Goal: Task Accomplishment & Management: Manage account settings

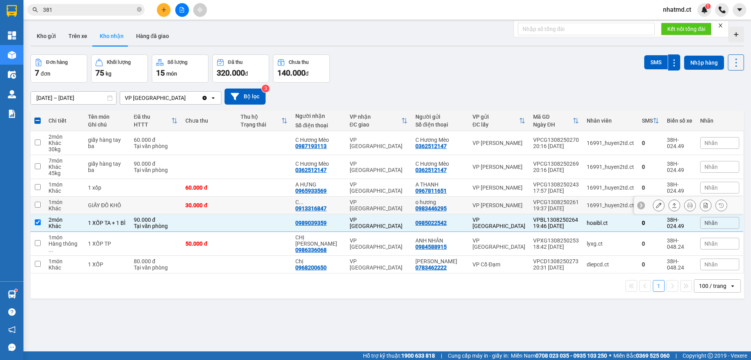
click at [356, 204] on div "VP [GEOGRAPHIC_DATA]" at bounding box center [379, 205] width 58 height 13
checkbox input "true"
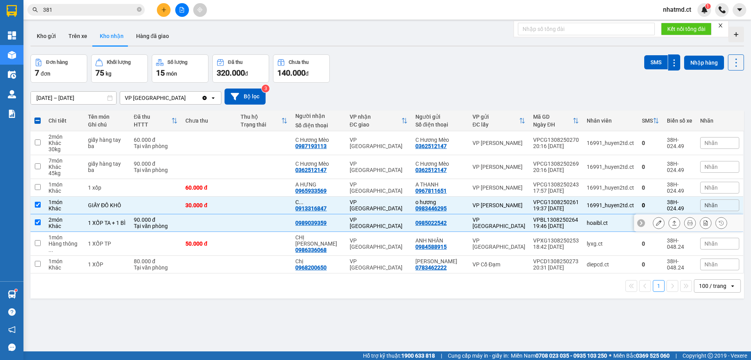
click at [408, 225] on div "VP [GEOGRAPHIC_DATA]" at bounding box center [379, 222] width 58 height 13
checkbox input "false"
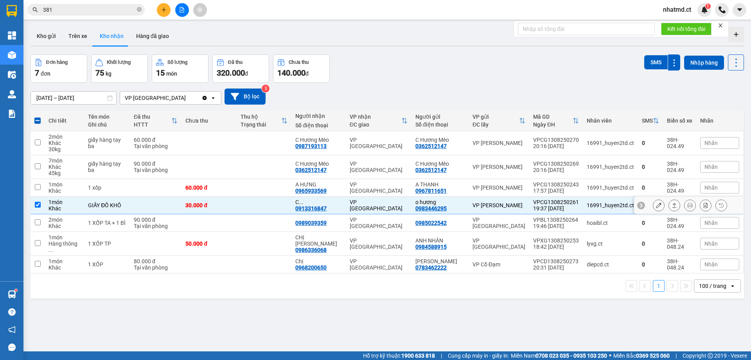
click at [397, 208] on div "VP [GEOGRAPHIC_DATA]" at bounding box center [379, 205] width 58 height 13
checkbox input "false"
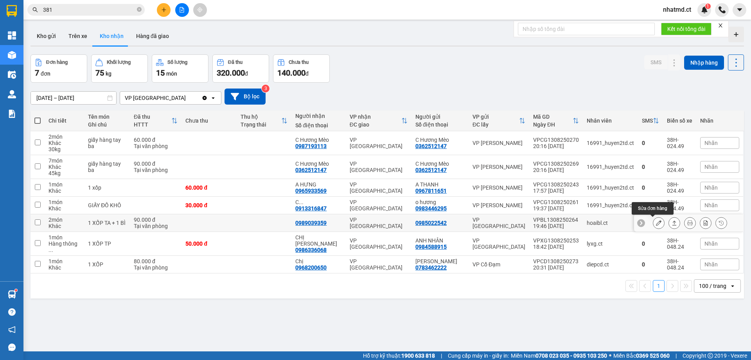
click at [654, 223] on button at bounding box center [659, 223] width 11 height 14
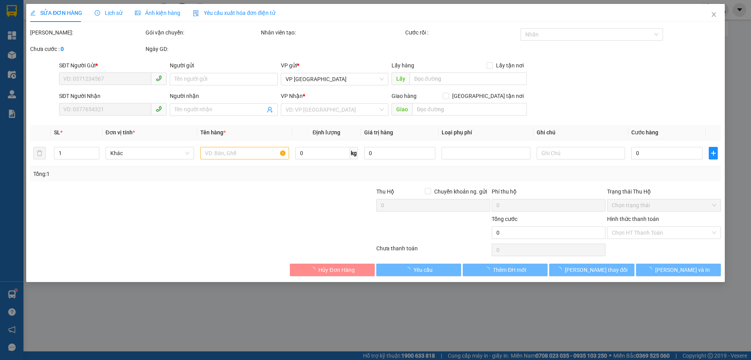
type input "0985022542"
type input "0989039359"
type input "90.000"
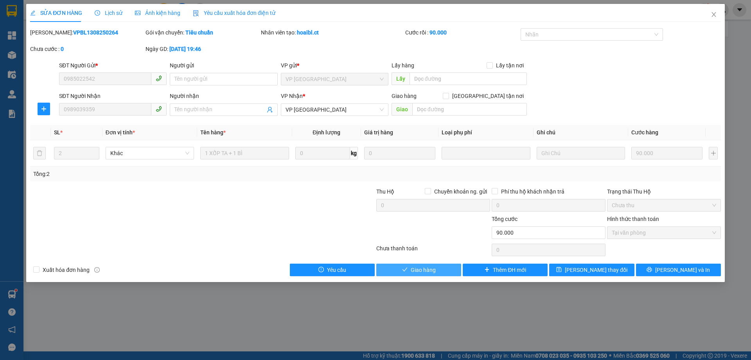
click at [406, 264] on button "Giao hàng" at bounding box center [418, 269] width 85 height 13
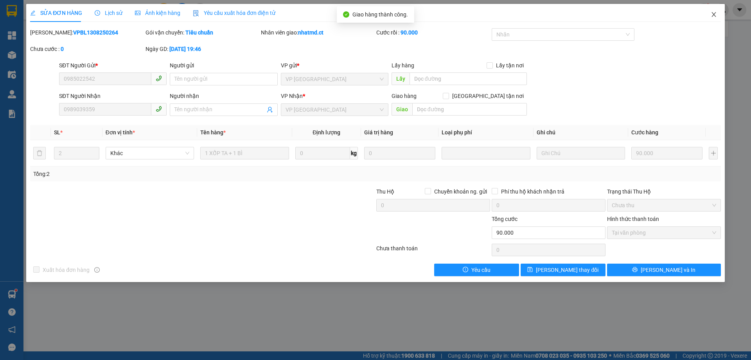
click at [713, 15] on icon "close" at bounding box center [714, 14] width 6 height 6
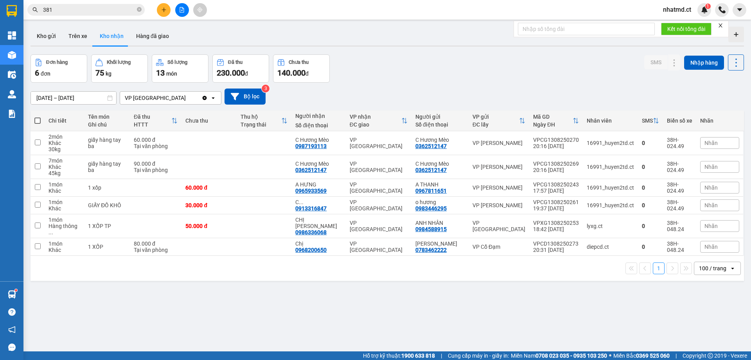
click at [113, 8] on input "381" at bounding box center [89, 9] width 92 height 9
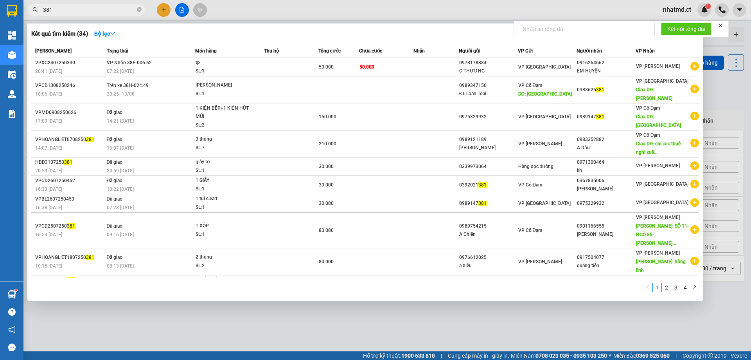
click at [163, 7] on div at bounding box center [375, 180] width 751 height 360
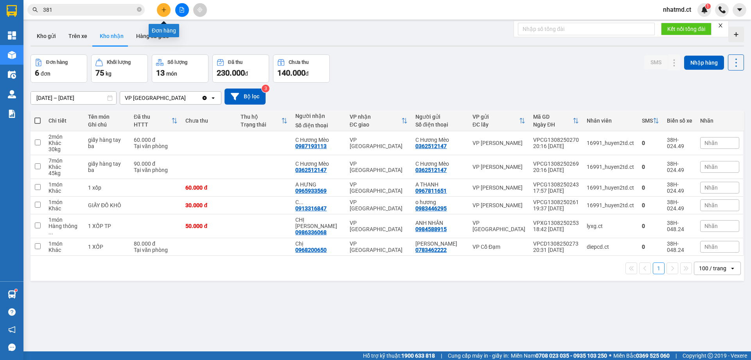
click at [164, 7] on icon "plus" at bounding box center [163, 9] width 5 height 5
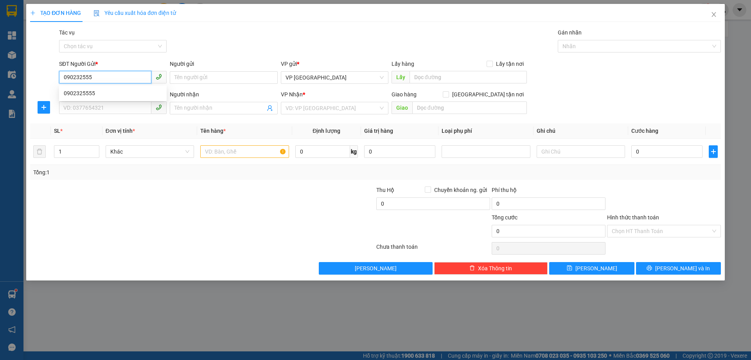
type input "0902325555"
click at [125, 93] on div "0902325555" at bounding box center [113, 93] width 98 height 9
type input "0977772720"
type input "vpxs đã thu tiền tại vp n12/8"
type input "X SONG"
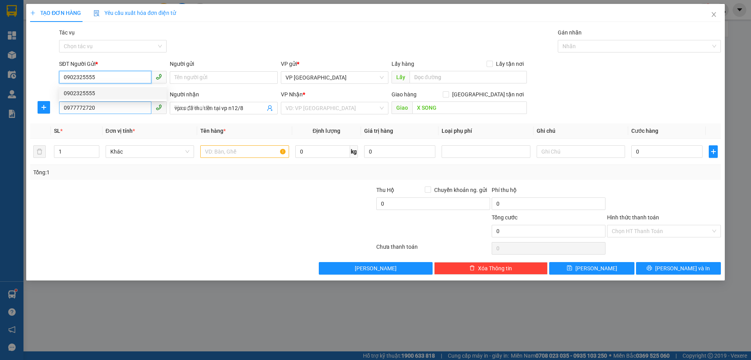
type input "150.000"
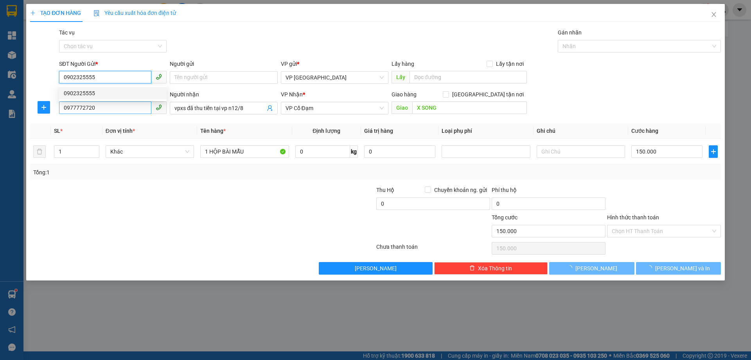
type input "0902325555"
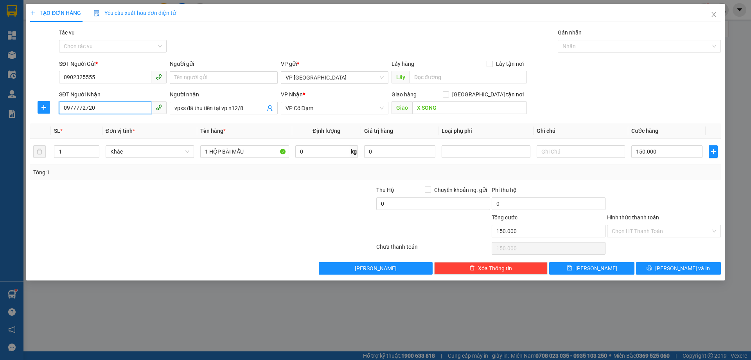
click at [125, 111] on input "0977772720" at bounding box center [105, 107] width 92 height 13
click at [671, 269] on button "[PERSON_NAME] và In" at bounding box center [678, 268] width 85 height 13
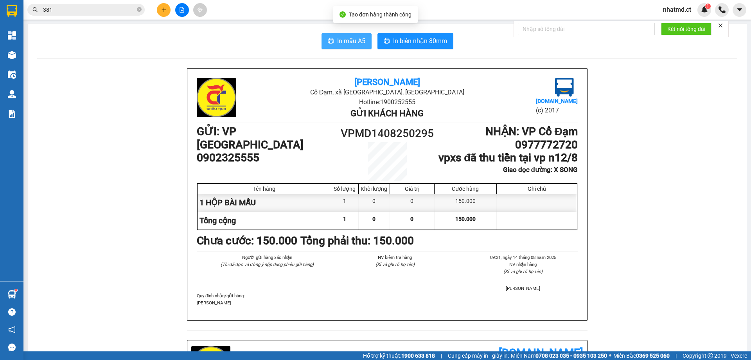
click at [333, 43] on button "In mẫu A5" at bounding box center [347, 41] width 50 height 16
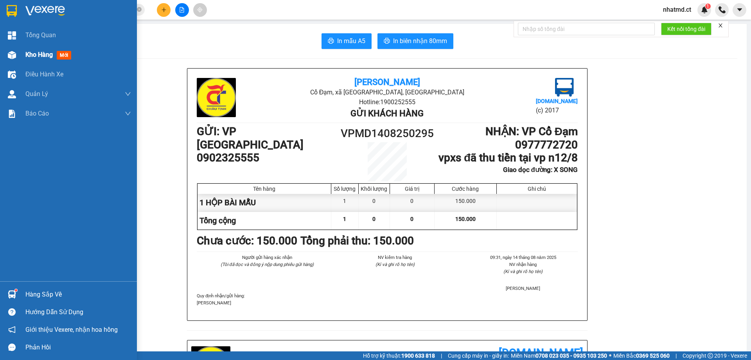
click at [28, 56] on span "Kho hàng" at bounding box center [38, 54] width 27 height 7
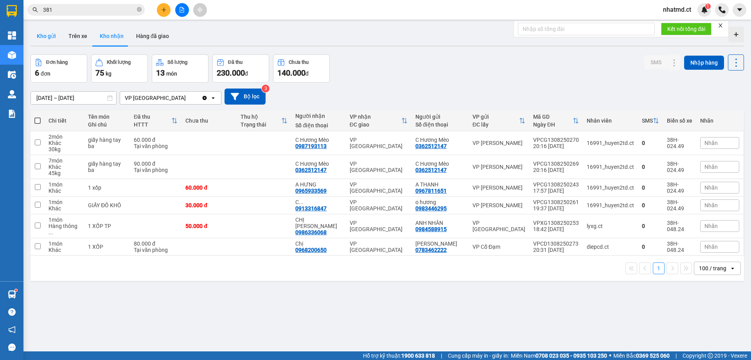
click at [46, 38] on button "Kho gửi" at bounding box center [47, 36] width 32 height 19
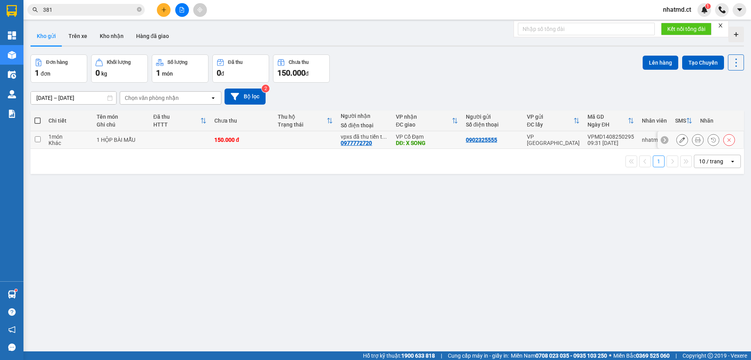
click at [147, 145] on td "1 HỘP BÀI MẪU" at bounding box center [121, 140] width 56 height 18
checkbox input "true"
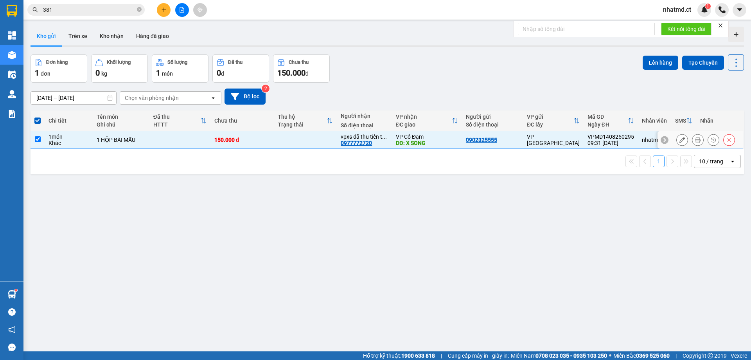
click at [680, 139] on icon at bounding box center [682, 139] width 5 height 5
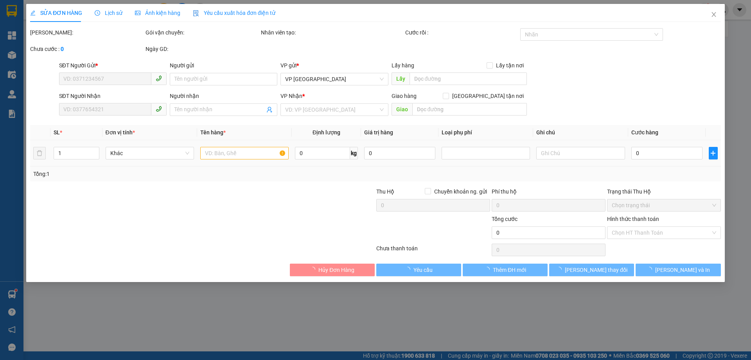
type input "0902325555"
type input "0977772720"
type input "vpxs đã thu tiền tại vp n12/8"
type input "X SONG"
type input "150.000"
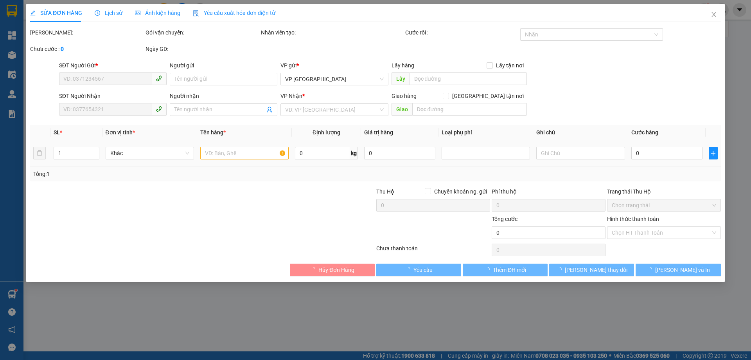
type input "150.000"
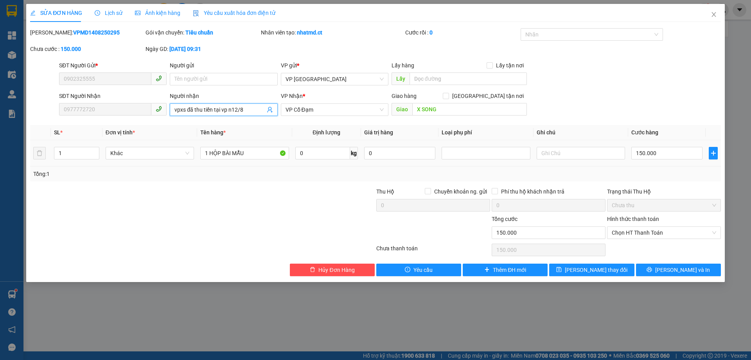
click at [229, 108] on input "vpxs đã thu tiền tại vp n12/8" at bounding box center [220, 109] width 90 height 9
click at [579, 266] on button "[PERSON_NAME] thay đổi" at bounding box center [591, 269] width 85 height 13
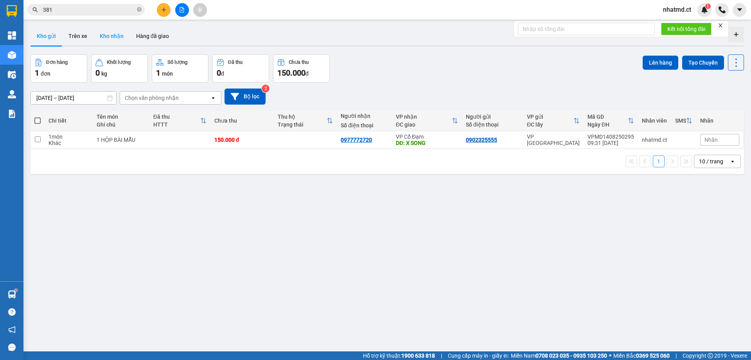
click at [102, 41] on button "Kho nhận" at bounding box center [112, 36] width 36 height 19
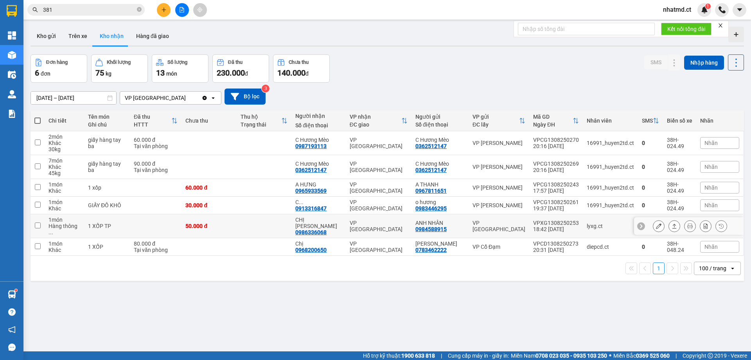
click at [286, 225] on td at bounding box center [264, 226] width 55 height 24
checkbox input "true"
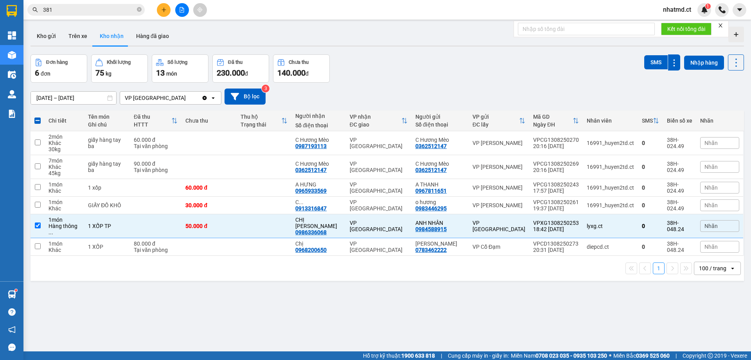
click at [167, 16] on button at bounding box center [164, 10] width 14 height 14
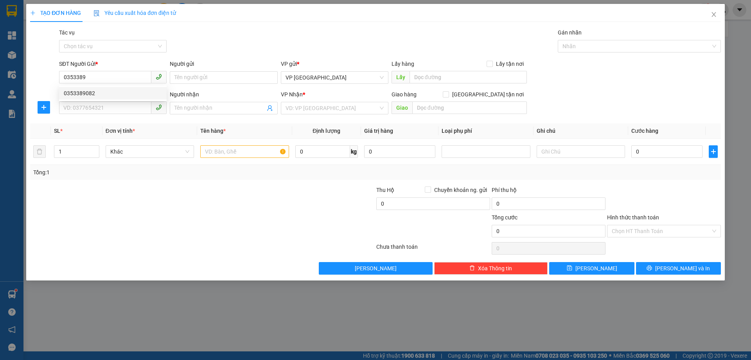
click at [138, 84] on div "SĐT Người Gửi * 0353389" at bounding box center [113, 72] width 108 height 27
click at [143, 89] on form "SĐT Người Gửi * 0353389 Người gửi Tên người gửi VP gửi * VP Mỹ Đình Lấy hàng Lấ…" at bounding box center [375, 88] width 691 height 58
click at [113, 76] on input "0353389" at bounding box center [105, 77] width 92 height 13
click at [111, 97] on div "0353389082" at bounding box center [113, 93] width 108 height 13
type input "0353389082"
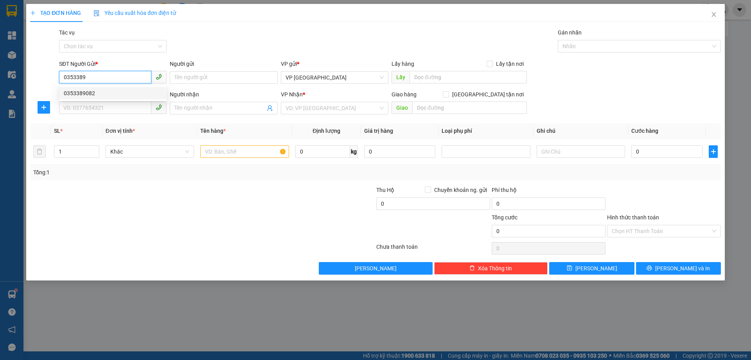
type input "0368767555"
type input "A TÀI"
type input "[PERSON_NAME]"
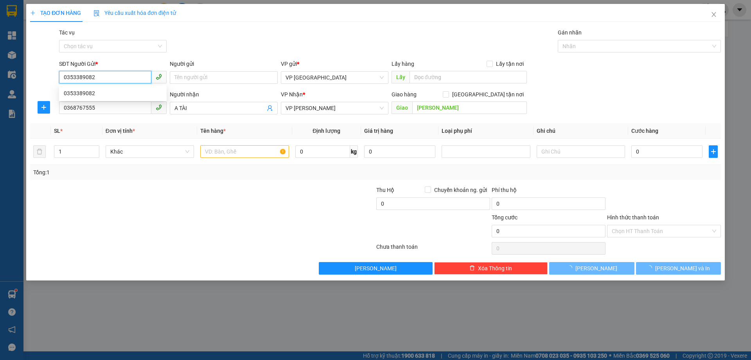
type input "40.000"
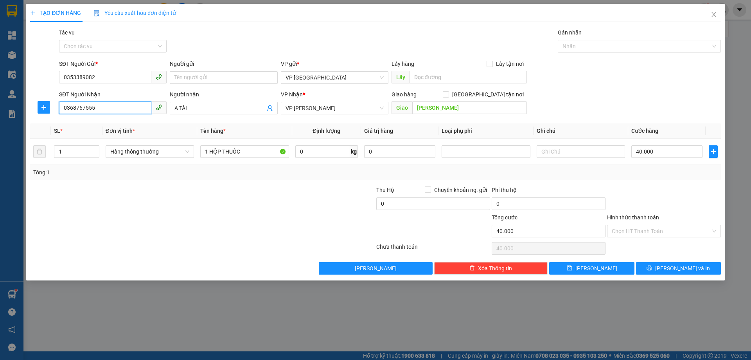
click at [111, 105] on input "0368767555" at bounding box center [105, 107] width 92 height 13
click at [111, 106] on input "0368767555" at bounding box center [105, 107] width 92 height 13
click at [110, 122] on div "0368767555 - A TÀI" at bounding box center [113, 123] width 98 height 9
click at [678, 156] on input "40.000" at bounding box center [667, 151] width 71 height 13
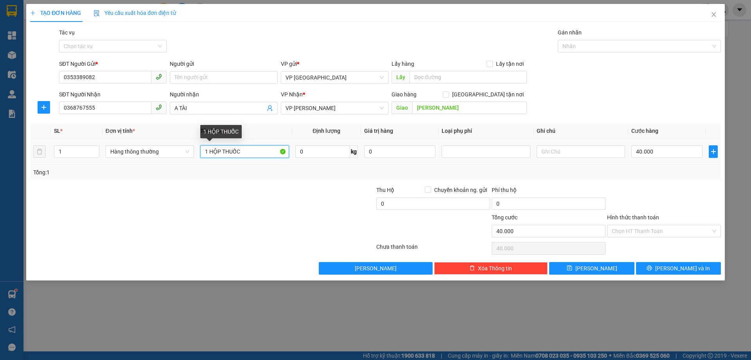
click at [221, 155] on input "1 HỘP THUỐC" at bounding box center [244, 151] width 88 height 13
click at [665, 150] on input "40.000" at bounding box center [667, 151] width 71 height 13
type input "5"
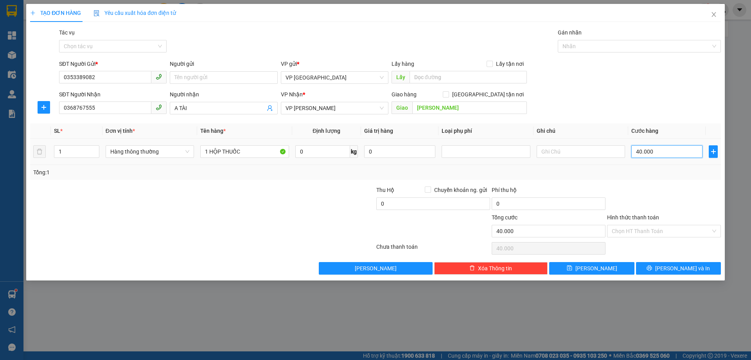
type input "5"
type input "50"
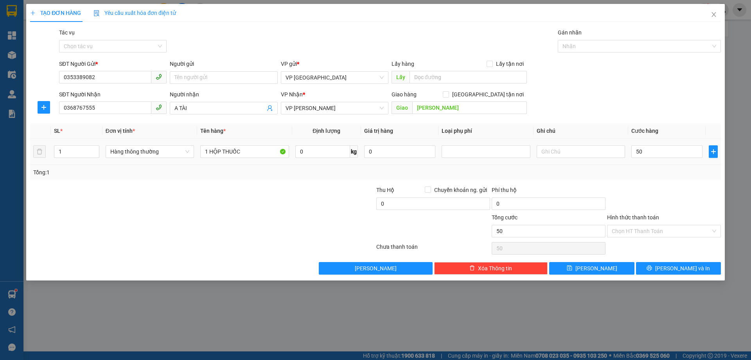
type input "50.000"
click at [664, 160] on td "50.000" at bounding box center [666, 152] width 77 height 26
click at [653, 234] on input "Hình thức thanh toán" at bounding box center [661, 231] width 99 height 12
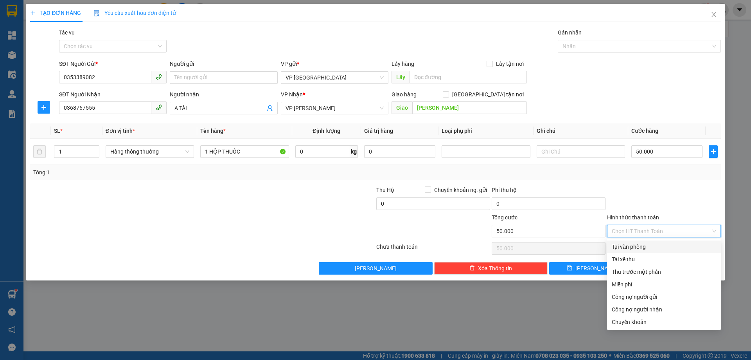
click at [634, 245] on div "Tại văn phòng" at bounding box center [664, 246] width 104 height 9
type input "0"
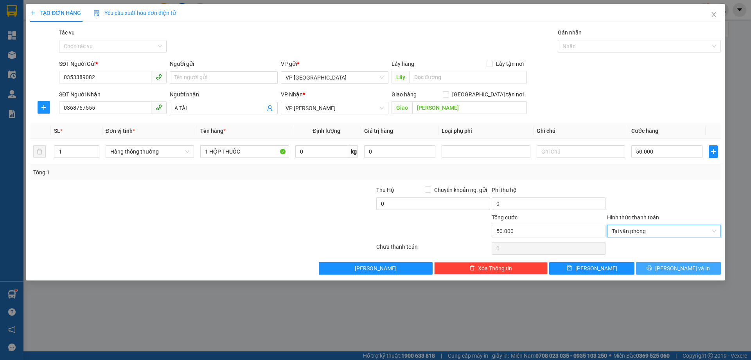
click at [659, 269] on button "[PERSON_NAME] và In" at bounding box center [678, 268] width 85 height 13
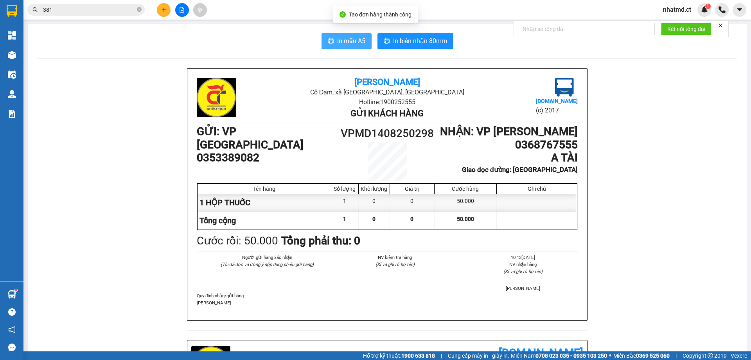
click at [328, 41] on icon "printer" at bounding box center [331, 40] width 6 height 5
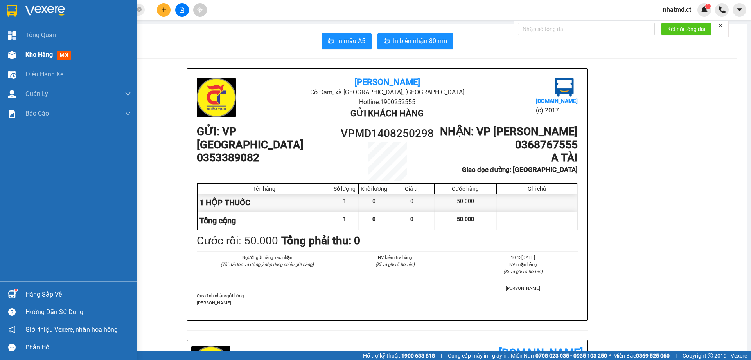
click at [36, 51] on span "Kho hàng" at bounding box center [38, 54] width 27 height 7
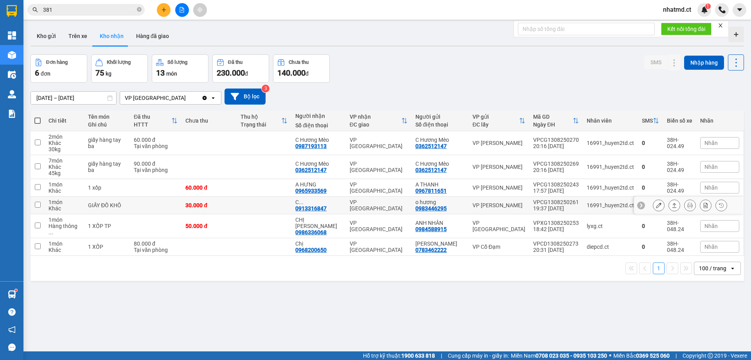
click at [339, 209] on div "C ... 0913316847" at bounding box center [318, 205] width 46 height 13
checkbox input "true"
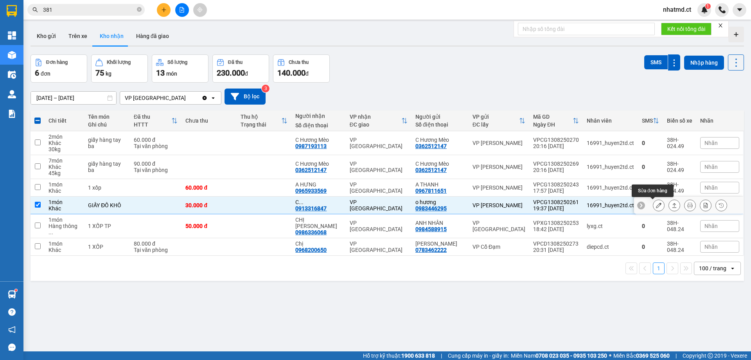
click at [656, 207] on icon at bounding box center [658, 204] width 5 height 5
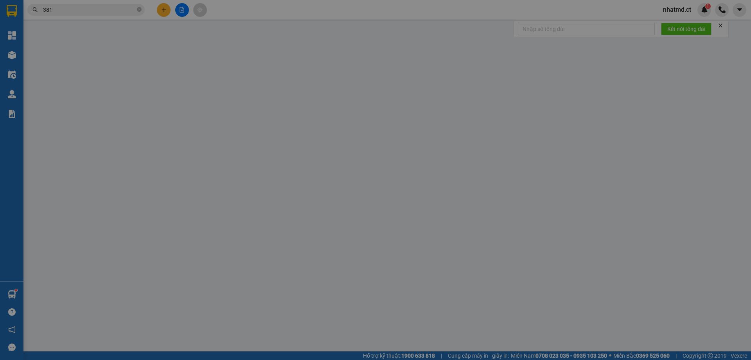
type input "0983446295"
type input "o hương"
type input "0913316847"
type input "C LIÊN(0971500758)"
type input "30.000"
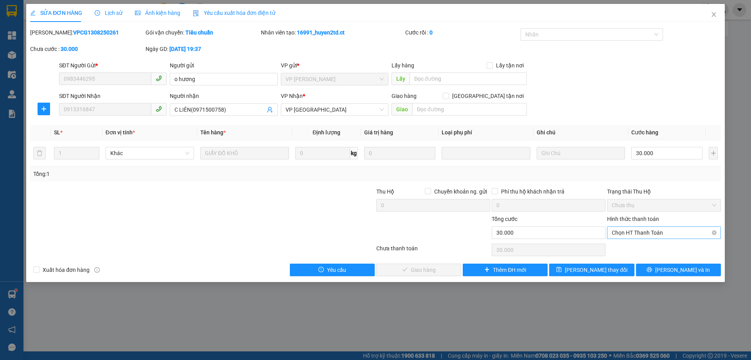
click at [664, 228] on span "Chọn HT Thanh Toán" at bounding box center [664, 233] width 104 height 12
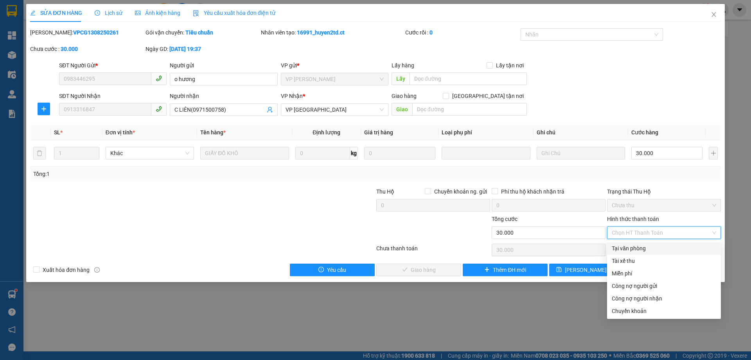
click at [639, 243] on div "Tại văn phòng" at bounding box center [664, 248] width 114 height 13
type input "0"
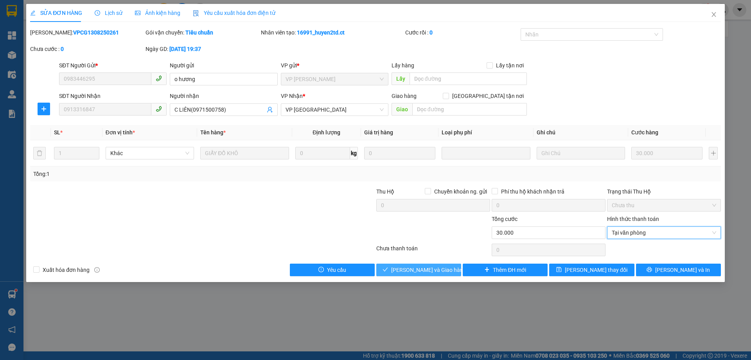
click at [425, 268] on span "[PERSON_NAME] và Giao hàng" at bounding box center [428, 269] width 75 height 9
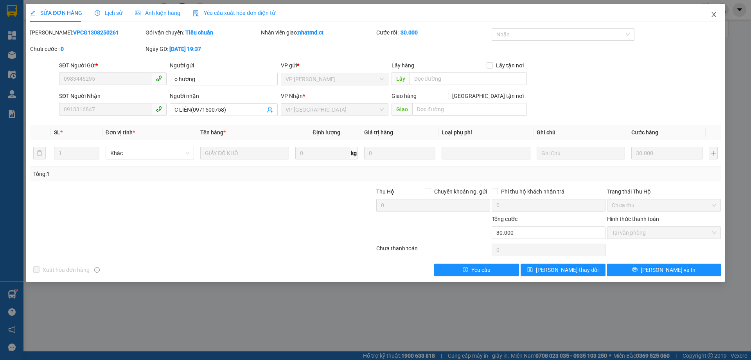
click at [716, 16] on icon "close" at bounding box center [714, 14] width 6 height 6
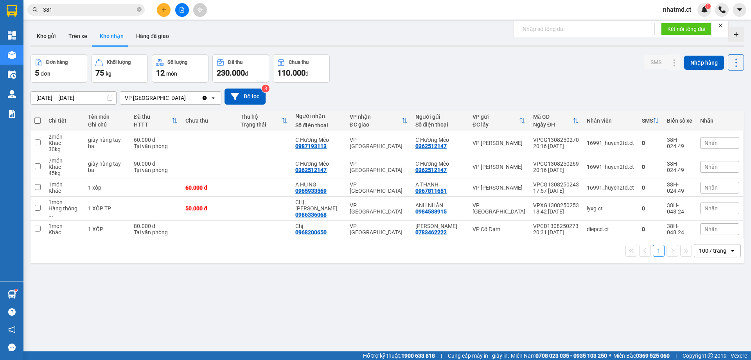
click at [168, 14] on button at bounding box center [164, 10] width 14 height 14
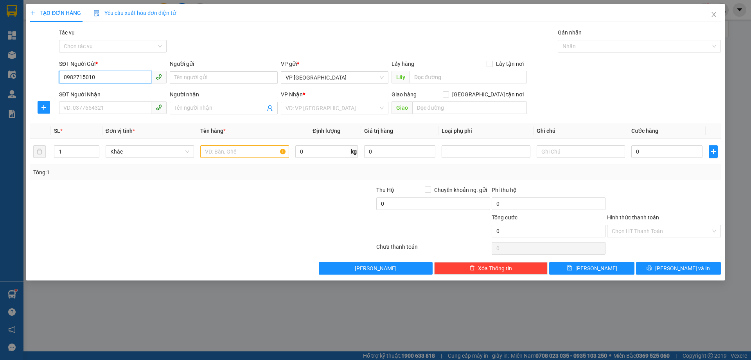
type input "0982715010"
click at [130, 99] on div "SĐT Người Nhận" at bounding box center [113, 96] width 108 height 12
click at [130, 104] on input "SĐT Người Nhận" at bounding box center [105, 107] width 92 height 13
type input "0968260389"
drag, startPoint x: 333, startPoint y: 103, endPoint x: 333, endPoint y: 109, distance: 5.9
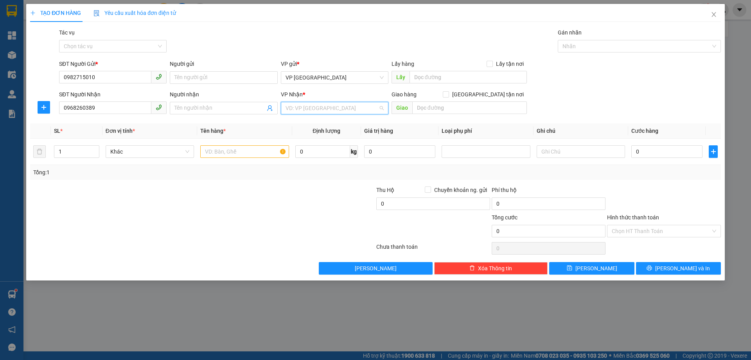
click at [333, 103] on input "search" at bounding box center [332, 108] width 93 height 12
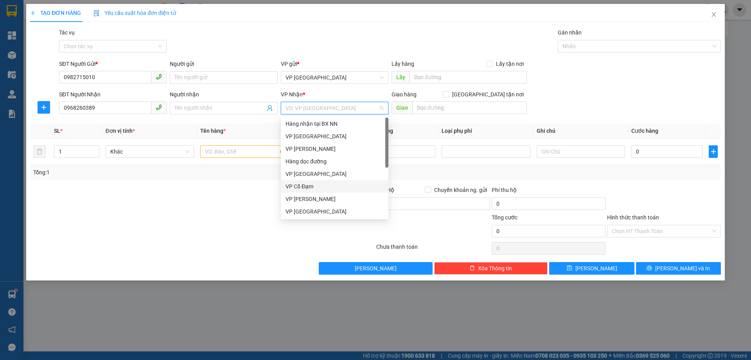
click at [308, 182] on div "VP Cổ Đạm" at bounding box center [335, 186] width 98 height 9
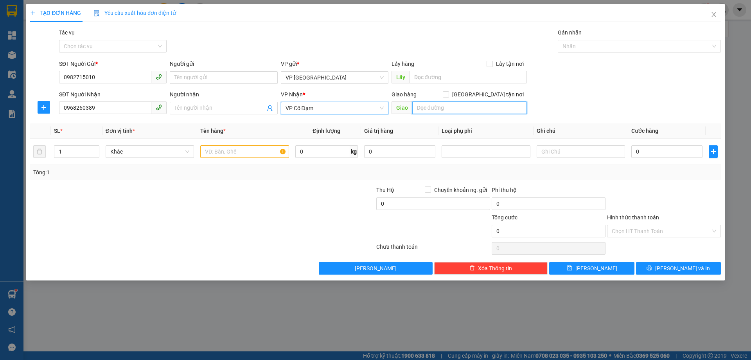
click at [437, 105] on input "text" at bounding box center [469, 107] width 115 height 13
click at [429, 108] on input "text" at bounding box center [469, 107] width 115 height 13
type input "t"
type input "TRÚC LÂM. [GEOGRAPHIC_DATA]"
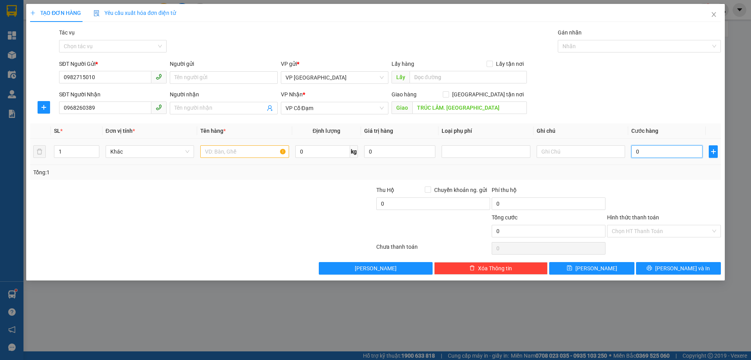
click at [638, 147] on input "0" at bounding box center [667, 151] width 71 height 13
click at [234, 151] on input "text" at bounding box center [244, 151] width 88 height 13
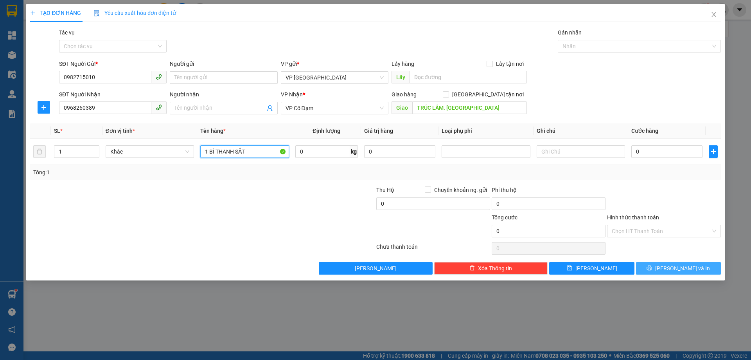
type input "1 BÌ THANH SẮT"
click at [652, 270] on icon "printer" at bounding box center [649, 267] width 5 height 5
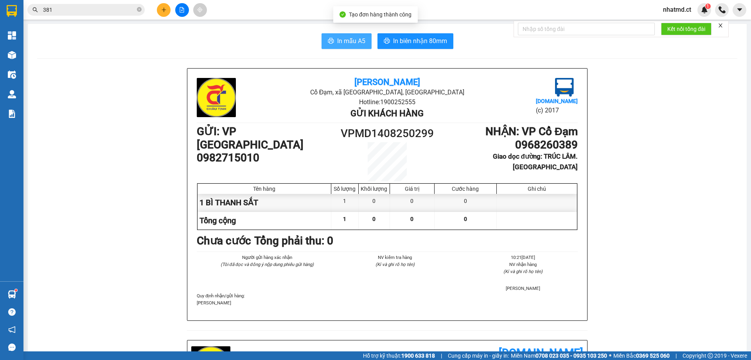
click at [337, 44] on span "In mẫu A5" at bounding box center [351, 41] width 28 height 10
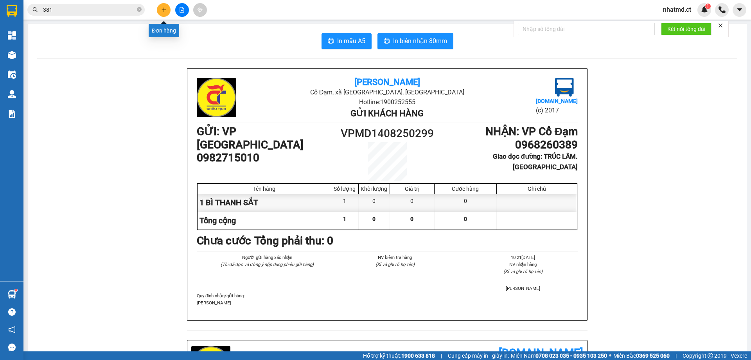
click at [166, 11] on icon "plus" at bounding box center [163, 9] width 5 height 5
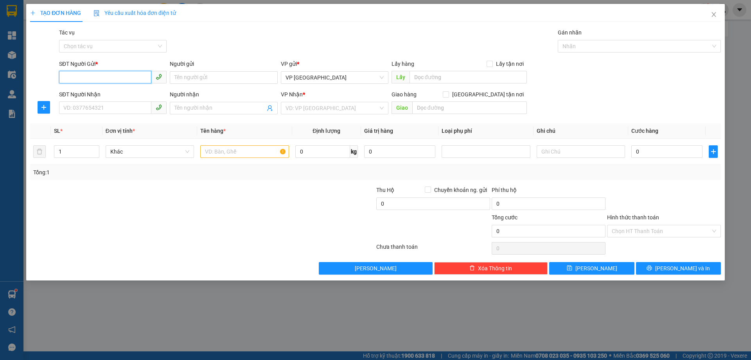
click at [131, 81] on input "SĐT Người Gửi *" at bounding box center [105, 77] width 92 height 13
type input "0378903601"
click at [115, 109] on input "SĐT Người Nhận" at bounding box center [105, 107] width 92 height 13
type input "0355363426"
click at [318, 107] on input "search" at bounding box center [332, 108] width 93 height 12
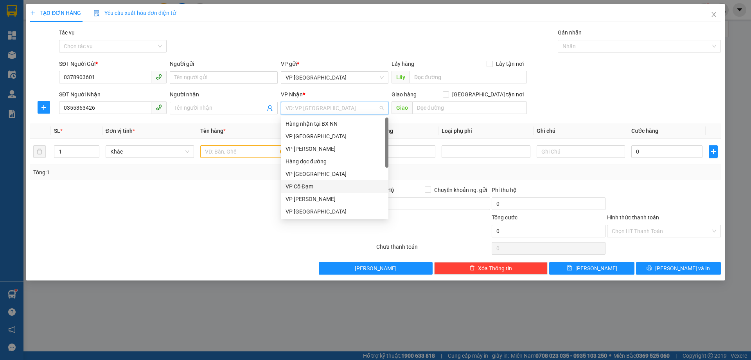
click at [312, 186] on div "VP Cổ Đạm" at bounding box center [335, 186] width 98 height 9
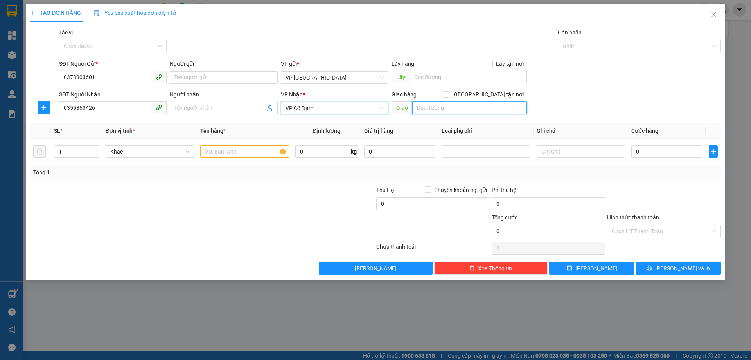
click at [434, 108] on input "text" at bounding box center [469, 107] width 115 height 13
type input "[PERSON_NAME]"
click at [238, 144] on div at bounding box center [244, 152] width 88 height 16
click at [238, 151] on input "text" at bounding box center [244, 151] width 88 height 13
type input "1"
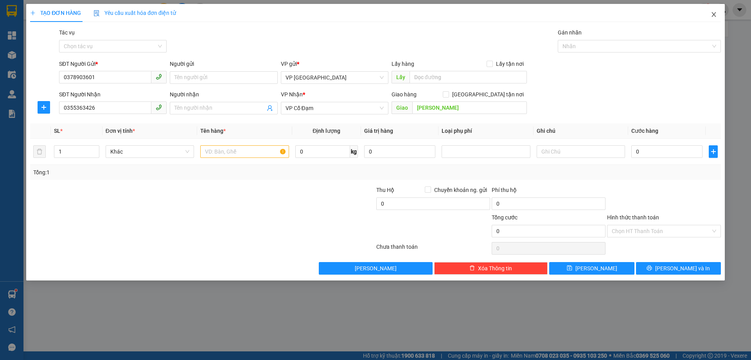
click at [713, 16] on icon "close" at bounding box center [714, 14] width 4 height 5
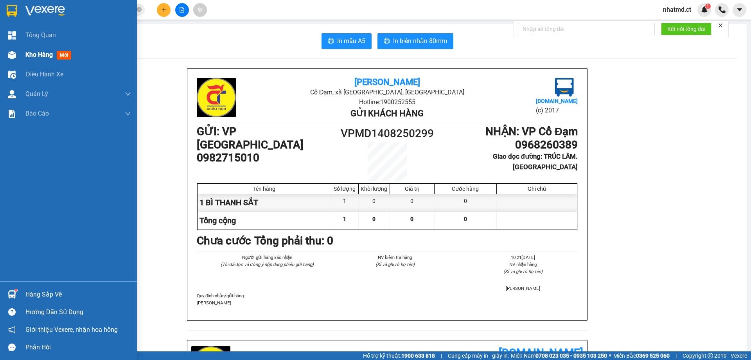
click at [23, 50] on div "Kho hàng mới" at bounding box center [68, 55] width 137 height 20
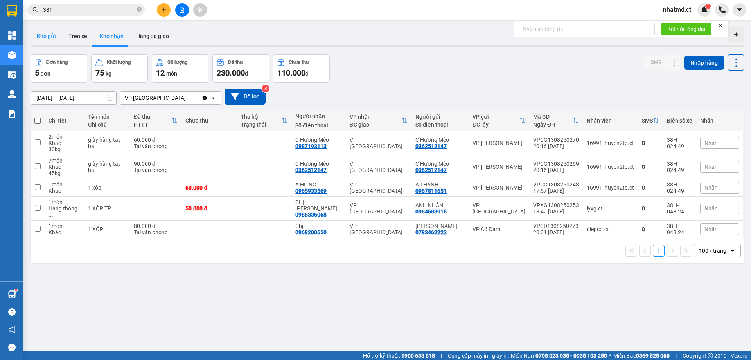
click at [56, 40] on button "Kho gửi" at bounding box center [47, 36] width 32 height 19
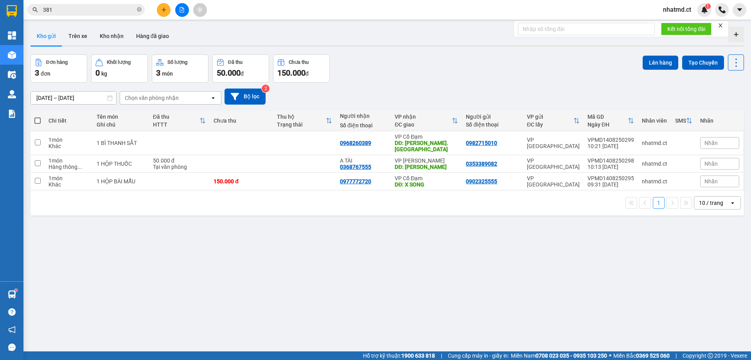
click at [36, 119] on span at bounding box center [37, 120] width 6 height 6
click at [38, 117] on input "checkbox" at bounding box center [38, 117] width 0 height 0
checkbox input "true"
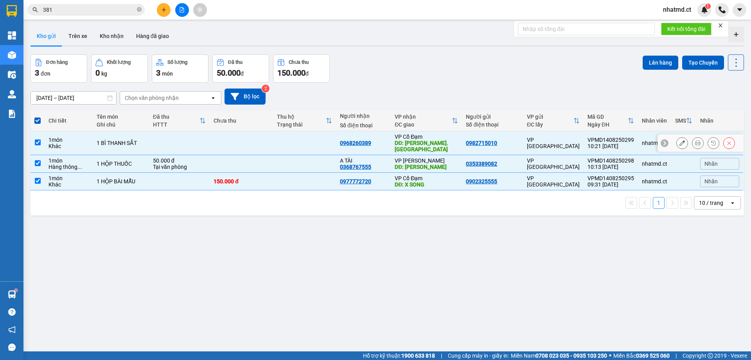
drag, startPoint x: 36, startPoint y: 142, endPoint x: 135, endPoint y: 149, distance: 98.9
click at [36, 142] on input "checkbox" at bounding box center [38, 142] width 6 height 6
checkbox input "false"
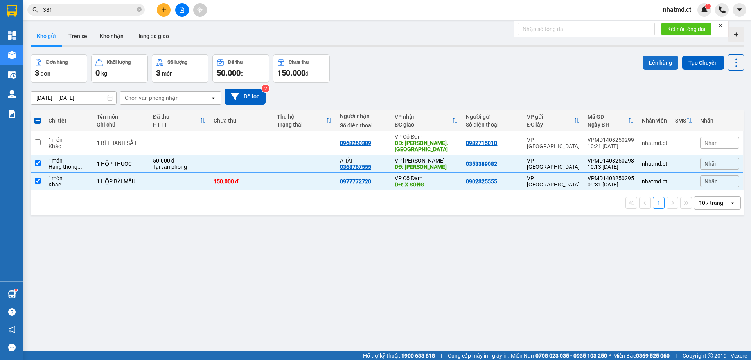
click at [650, 63] on button "Lên hàng" at bounding box center [661, 63] width 36 height 14
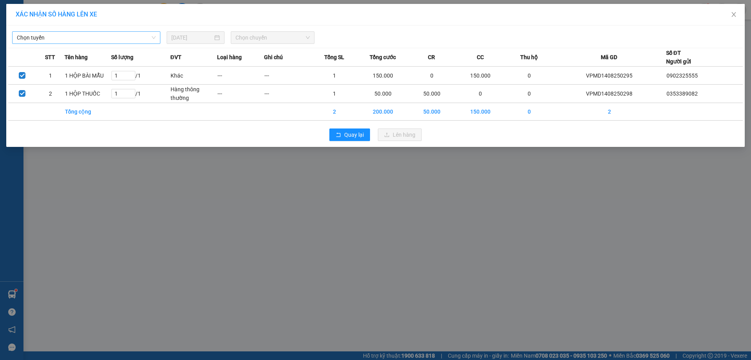
click at [112, 36] on span "Chọn tuyến" at bounding box center [86, 38] width 139 height 12
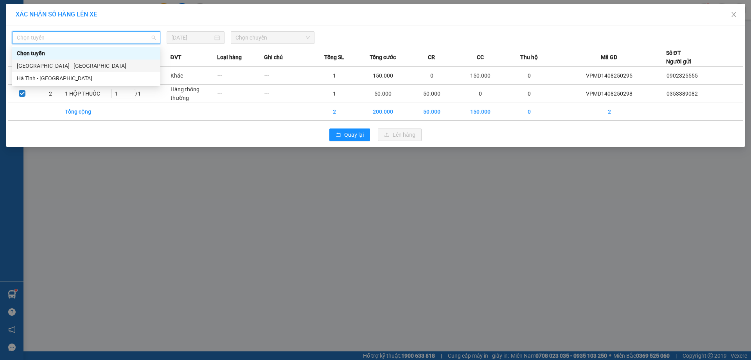
click at [98, 68] on div "[GEOGRAPHIC_DATA] - [GEOGRAPHIC_DATA]" at bounding box center [86, 65] width 139 height 9
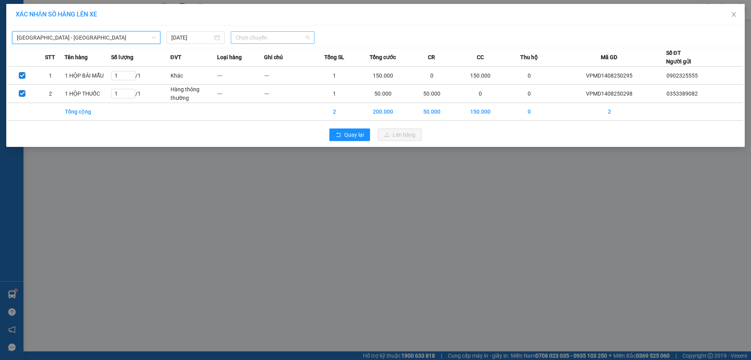
click at [297, 37] on span "Chọn chuyến" at bounding box center [273, 38] width 74 height 12
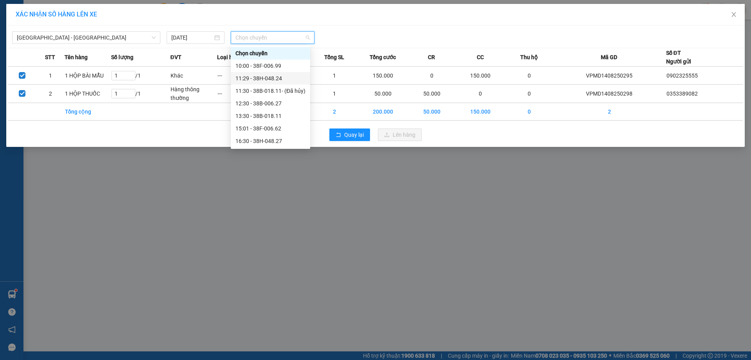
click at [263, 74] on div "11:29 - 38H-048.24" at bounding box center [270, 78] width 79 height 13
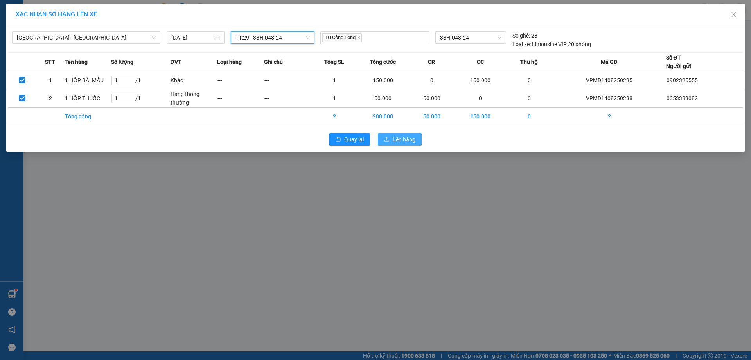
click at [397, 143] on span "Lên hàng" at bounding box center [404, 139] width 23 height 9
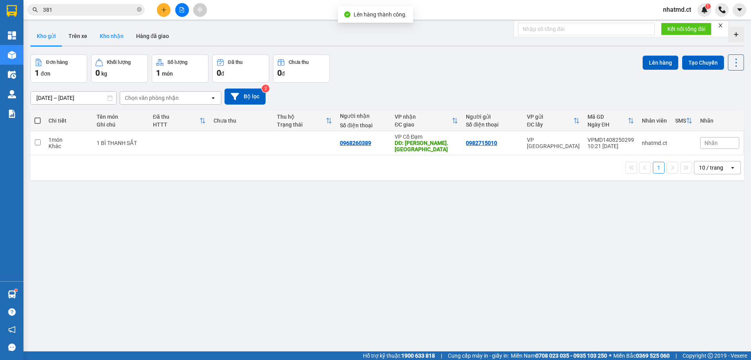
click at [99, 39] on button "Kho nhận" at bounding box center [112, 36] width 36 height 19
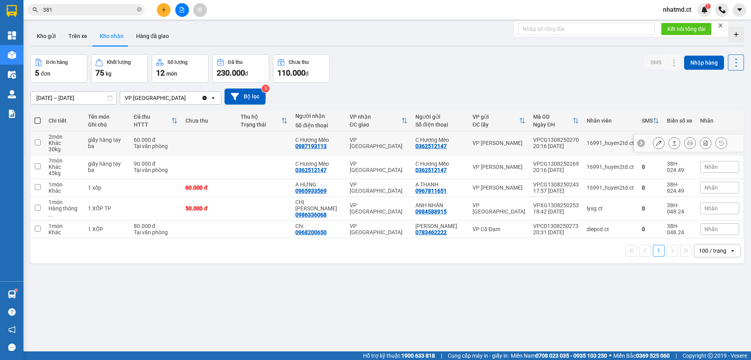
click at [703, 141] on icon at bounding box center [705, 142] width 5 height 5
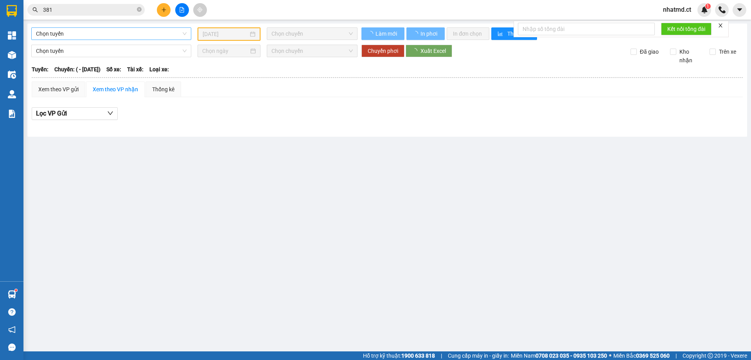
click at [130, 35] on span "Chọn tuyến" at bounding box center [111, 34] width 151 height 12
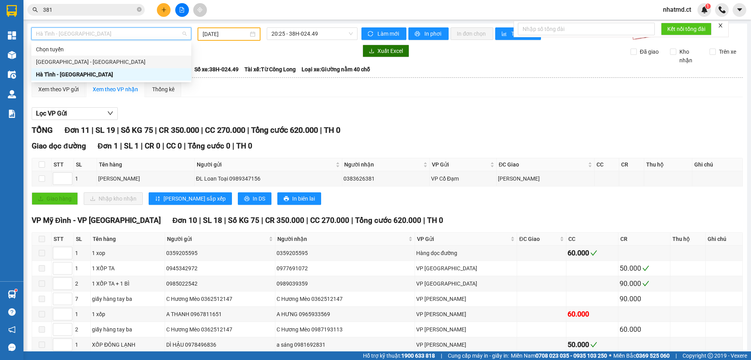
click at [106, 58] on div "[GEOGRAPHIC_DATA] - [GEOGRAPHIC_DATA]" at bounding box center [111, 62] width 151 height 9
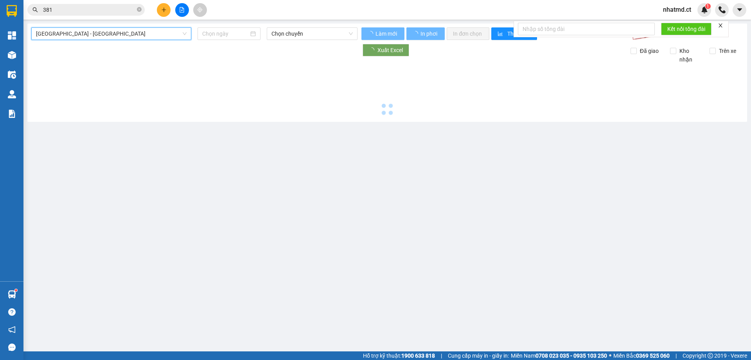
type input "[DATE]"
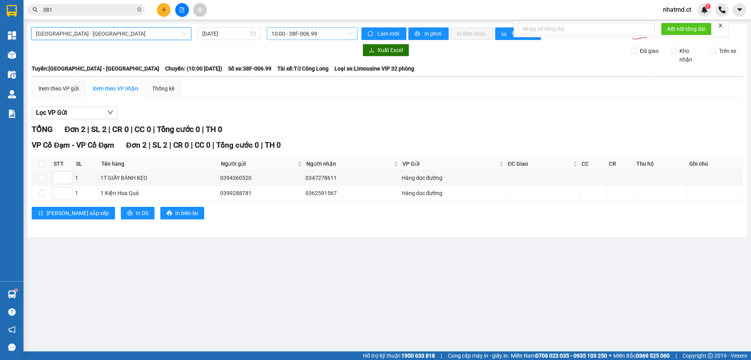
click at [293, 35] on span "10:00 - 38F-006.99" at bounding box center [312, 34] width 81 height 12
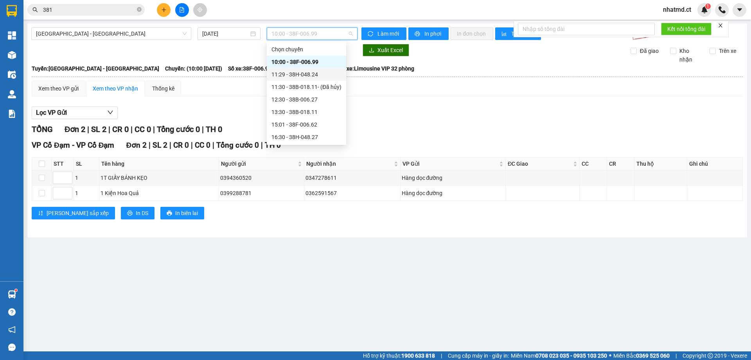
click at [299, 73] on div "11:29 - 38H-048.24" at bounding box center [307, 74] width 70 height 9
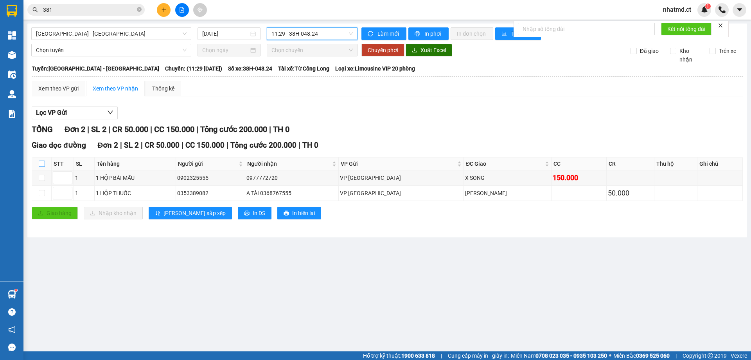
click at [44, 163] on input "checkbox" at bounding box center [42, 163] width 6 height 6
checkbox input "true"
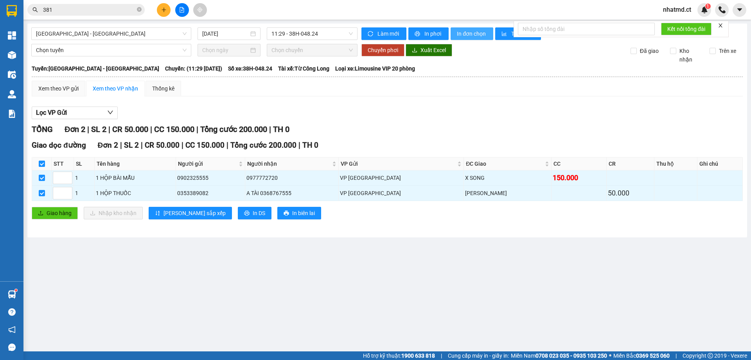
click at [462, 34] on span "In đơn chọn" at bounding box center [472, 33] width 30 height 9
click at [163, 14] on button at bounding box center [164, 10] width 14 height 14
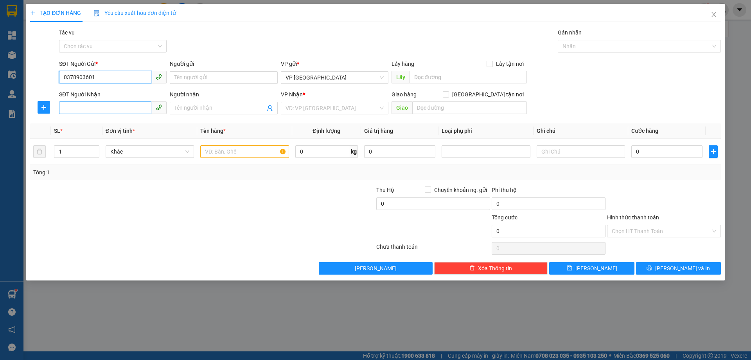
type input "0378903601"
click at [119, 112] on input "SĐT Người Nhận" at bounding box center [105, 107] width 92 height 13
type input "0355363426"
click at [199, 76] on input "Người gửi" at bounding box center [224, 77] width 108 height 13
click at [210, 100] on div "Người nhận" at bounding box center [224, 96] width 108 height 12
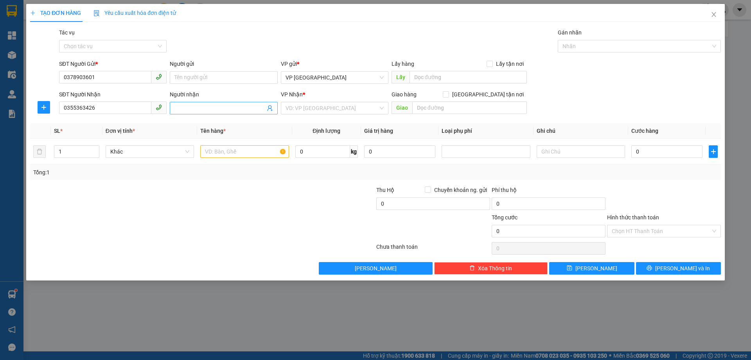
click at [214, 104] on input "Người nhận" at bounding box center [220, 108] width 90 height 9
click at [308, 104] on input "search" at bounding box center [332, 108] width 93 height 12
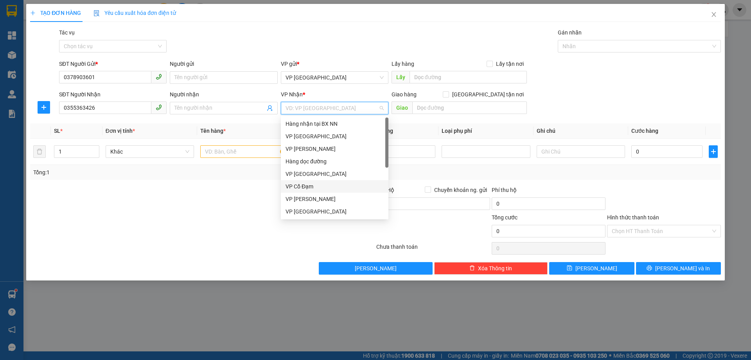
click at [300, 186] on div "VP Cổ Đạm" at bounding box center [335, 186] width 98 height 9
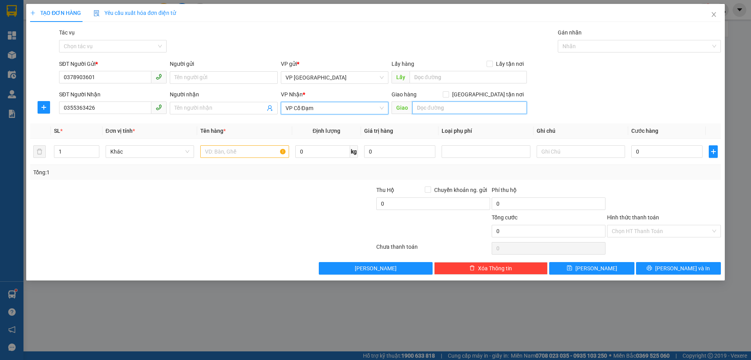
click at [429, 104] on input "text" at bounding box center [469, 107] width 115 height 13
type input "[PERSON_NAME]"
click at [234, 157] on input "text" at bounding box center [244, 151] width 88 height 13
type input "1"
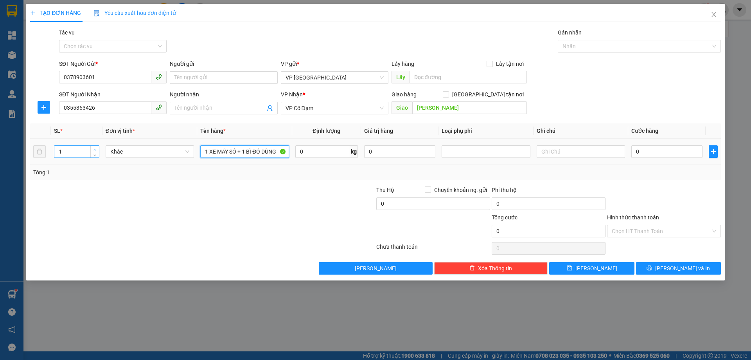
type input "1 XE MÁY SỐ + 1 BÌ ĐỒ DÙNG"
click at [96, 149] on icon "up" at bounding box center [95, 149] width 3 height 3
type input "2"
click at [661, 149] on input "0" at bounding box center [667, 151] width 71 height 13
type input "3"
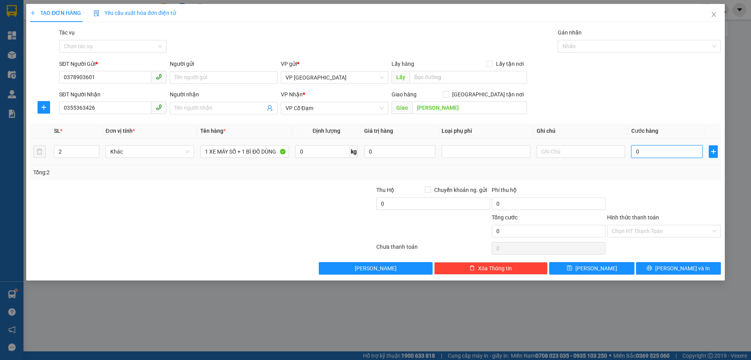
type input "3"
type input "32"
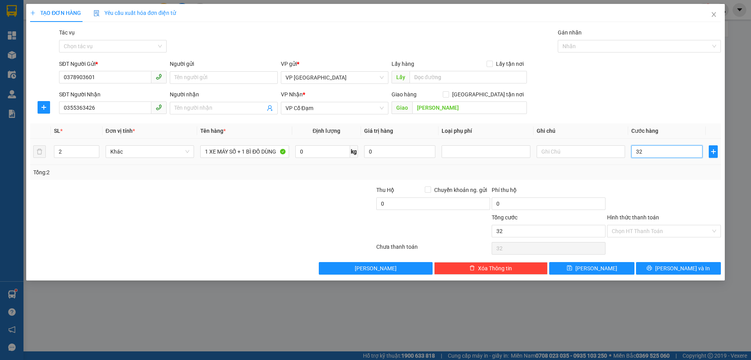
type input "320"
type input "320.000"
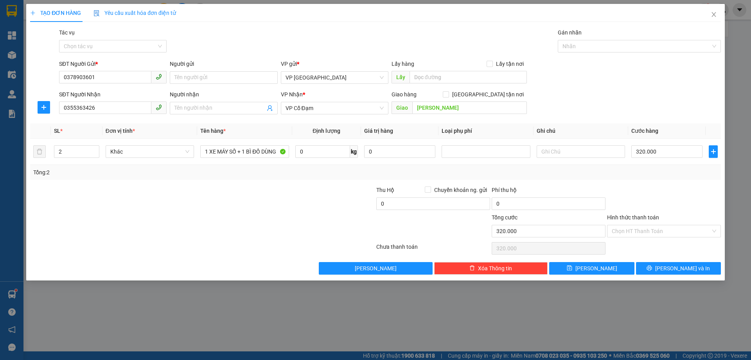
click at [660, 173] on div "Tổng: 2" at bounding box center [375, 172] width 685 height 9
click at [670, 235] on input "Hình thức thanh toán" at bounding box center [661, 231] width 99 height 12
click at [674, 203] on div at bounding box center [664, 198] width 115 height 27
click at [671, 225] on input "Hình thức thanh toán" at bounding box center [661, 231] width 99 height 12
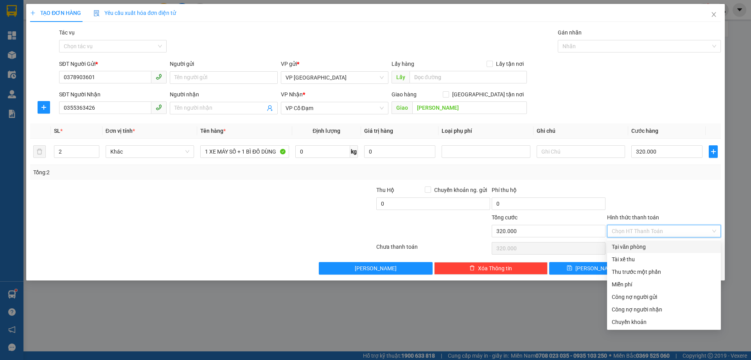
click at [674, 215] on div "Hình thức thanh toán" at bounding box center [664, 219] width 114 height 12
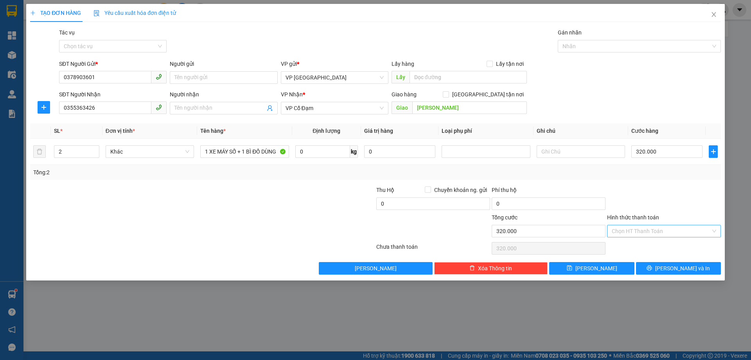
click at [672, 228] on input "Hình thức thanh toán" at bounding box center [661, 231] width 99 height 12
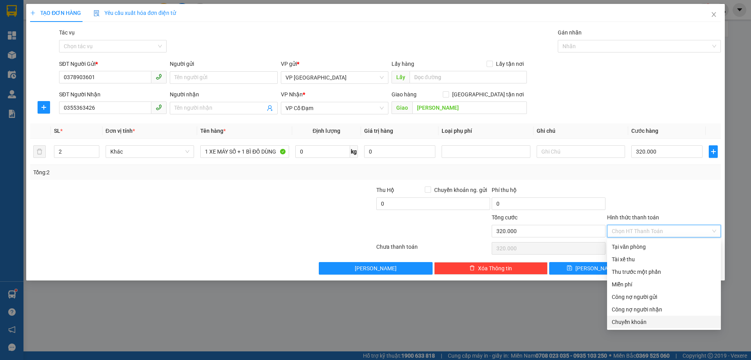
click at [646, 326] on div "Chuyển khoản" at bounding box center [664, 321] width 114 height 13
type input "0"
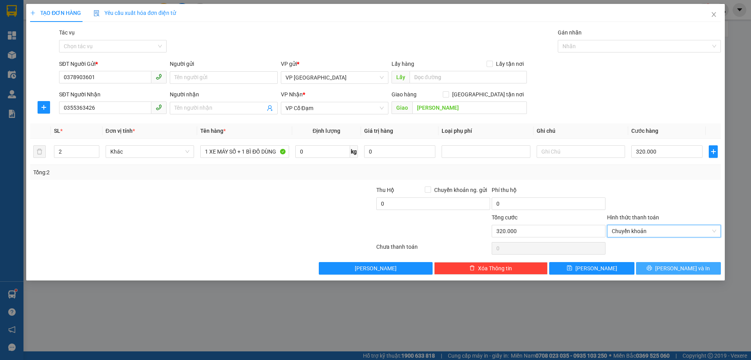
click at [690, 274] on button "[PERSON_NAME] và In" at bounding box center [678, 268] width 85 height 13
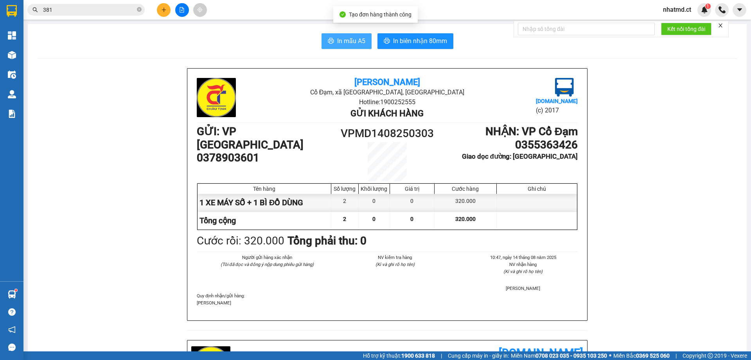
click at [330, 37] on button "In mẫu A5" at bounding box center [347, 41] width 50 height 16
click at [347, 34] on button "In mẫu A5" at bounding box center [347, 41] width 50 height 16
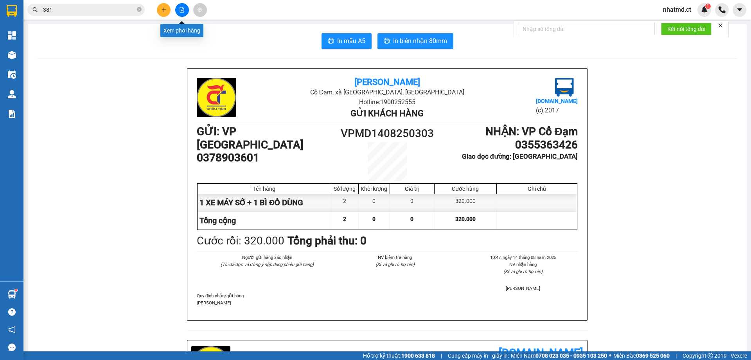
click at [159, 12] on button at bounding box center [164, 10] width 14 height 14
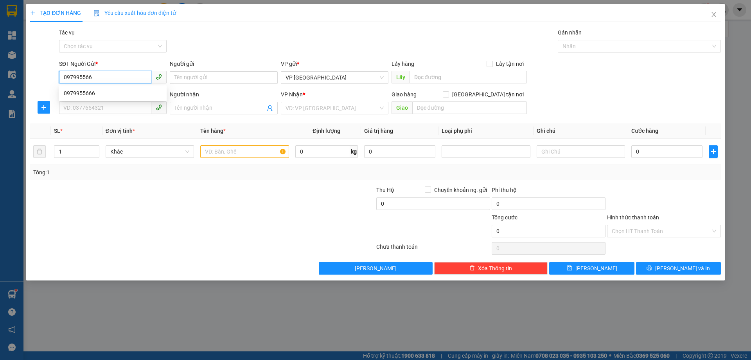
type input "0979955666"
click at [134, 88] on div "0979955666" at bounding box center [113, 93] width 108 height 13
type input "0827633673"
type input "X LIÊN"
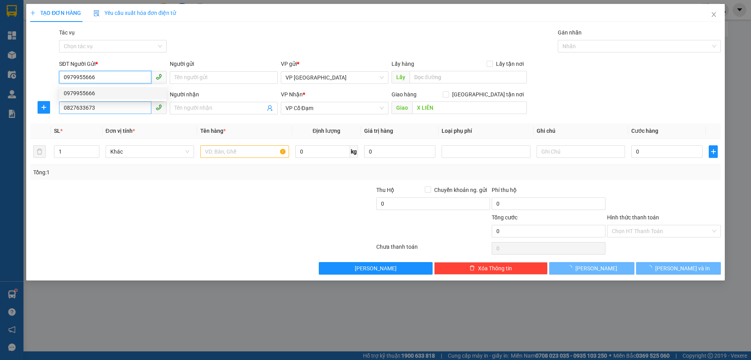
type input "150.000"
type input "0979955666"
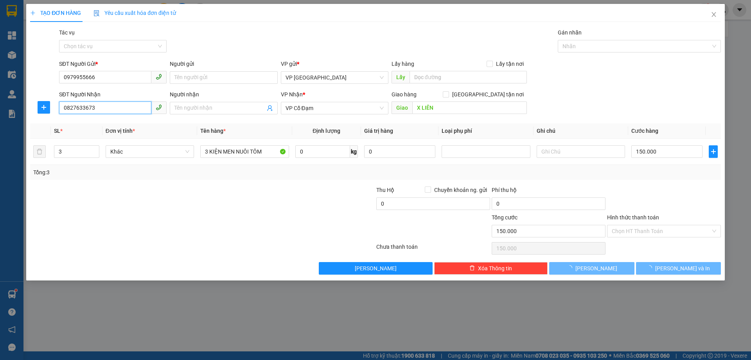
click at [119, 110] on input "0827633673" at bounding box center [105, 107] width 92 height 13
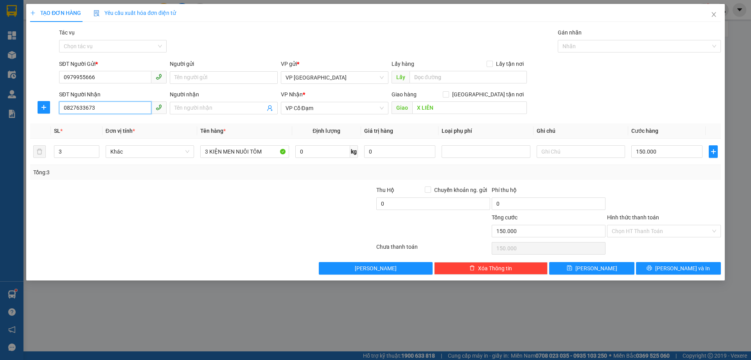
click at [119, 110] on input "0827633673" at bounding box center [105, 107] width 92 height 13
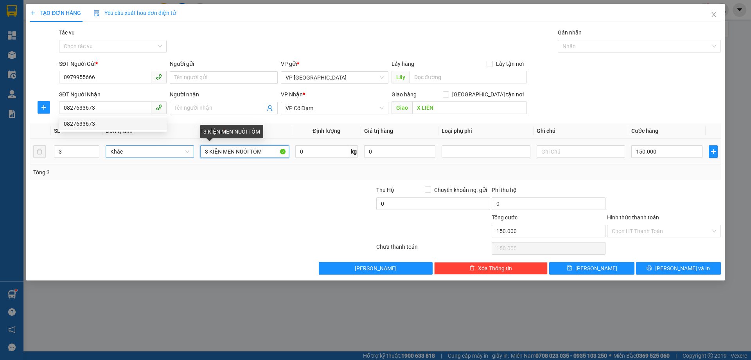
drag, startPoint x: 210, startPoint y: 151, endPoint x: 184, endPoint y: 154, distance: 26.4
click at [184, 154] on tr "3 Khác 3 KIỆN MEN NUÔI TÔM 0 kg 0 150.000" at bounding box center [375, 152] width 691 height 26
type input "1 KIỆN MEN NUÔI TÔM"
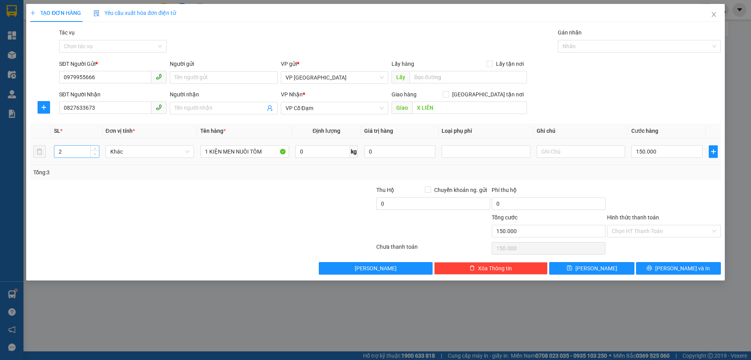
click at [95, 155] on icon "down" at bounding box center [95, 154] width 3 height 3
type input "1"
click at [95, 155] on icon "down" at bounding box center [95, 154] width 3 height 3
click at [666, 153] on input "150.000" at bounding box center [667, 151] width 71 height 13
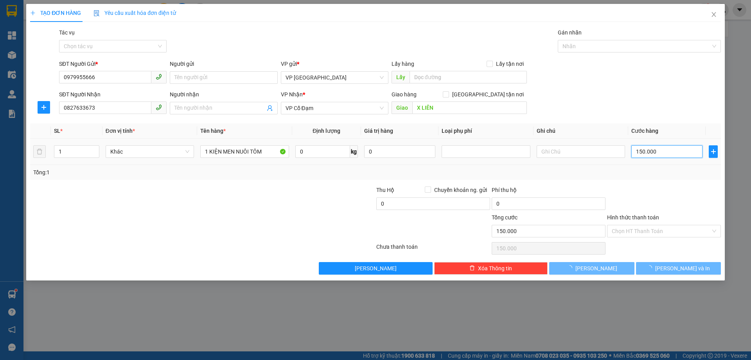
type input "0"
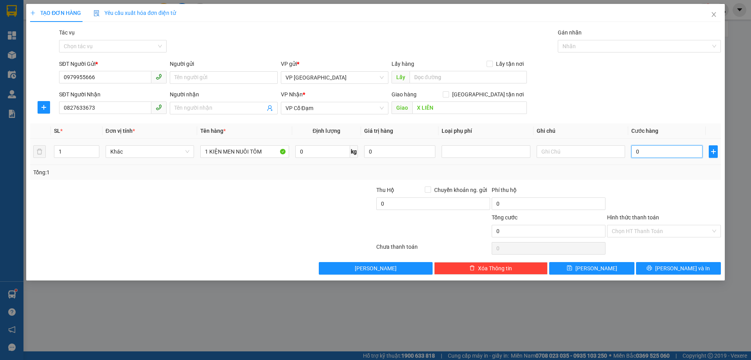
type input "5"
type input "050"
type input "50"
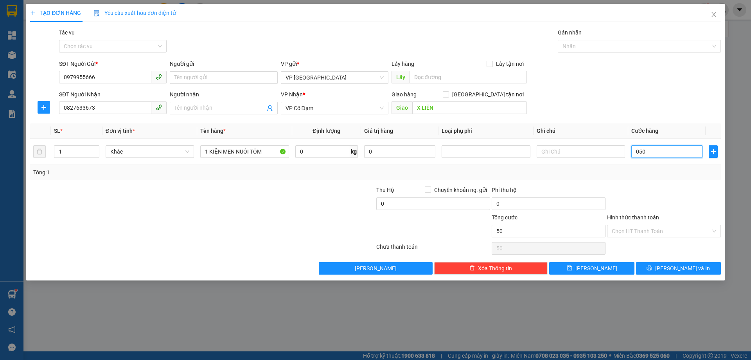
type input "050"
type input "50.000"
click at [662, 176] on div "Tổng: 1" at bounding box center [375, 172] width 685 height 9
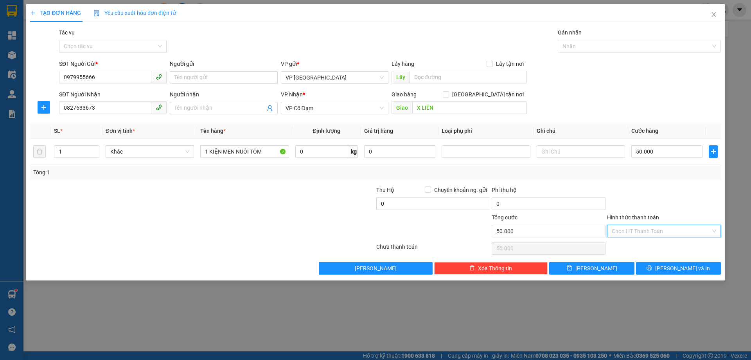
click at [659, 230] on input "Hình thức thanh toán" at bounding box center [661, 231] width 99 height 12
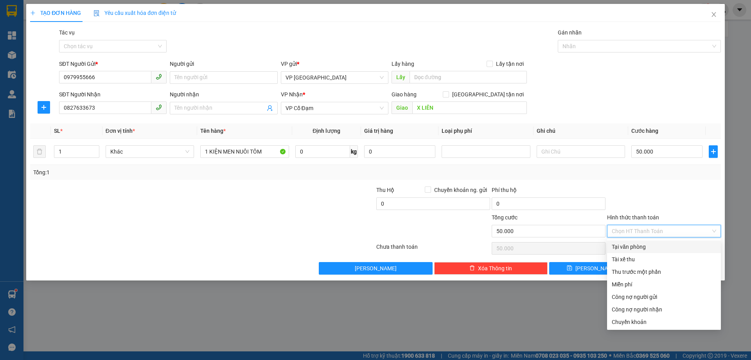
click at [659, 243] on div "Tại văn phòng" at bounding box center [664, 246] width 104 height 9
type input "0"
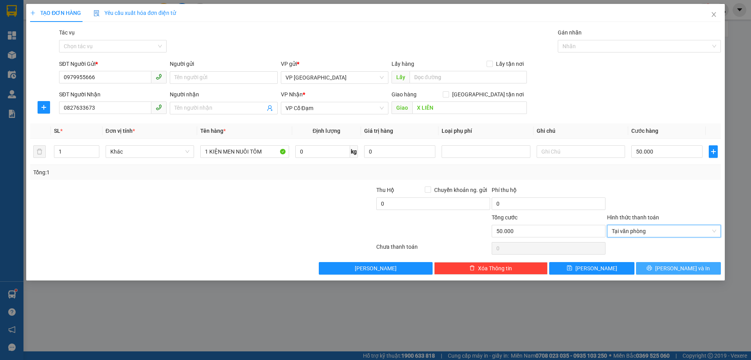
click at [668, 263] on button "[PERSON_NAME] và In" at bounding box center [678, 268] width 85 height 13
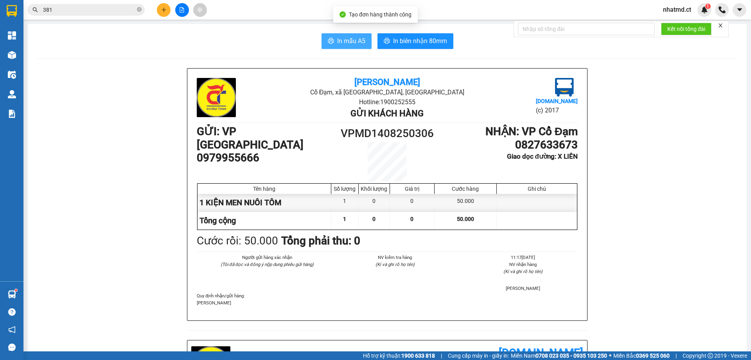
click at [350, 41] on span "In mẫu A5" at bounding box center [351, 41] width 28 height 10
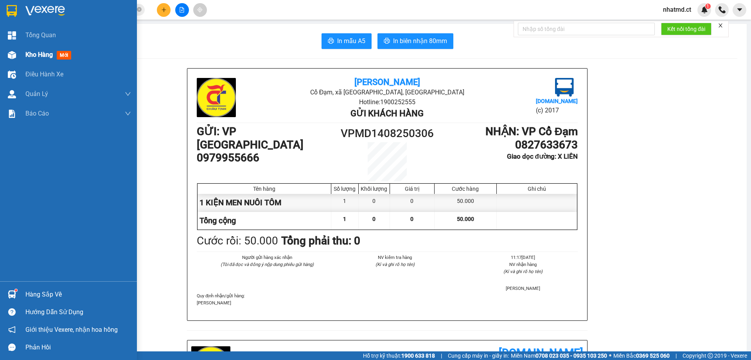
click at [35, 64] on div "Kho hàng mới" at bounding box center [78, 55] width 106 height 20
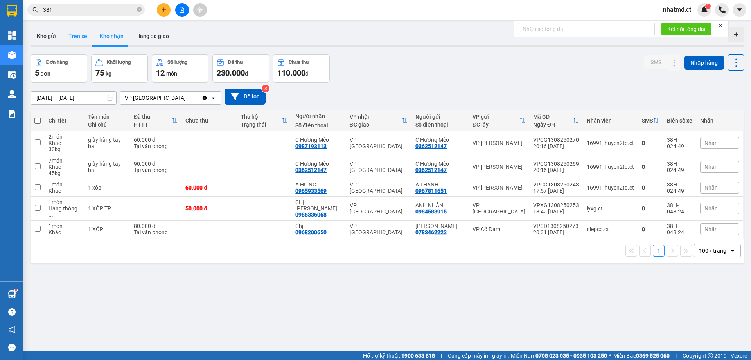
click at [79, 34] on button "Trên xe" at bounding box center [77, 36] width 31 height 19
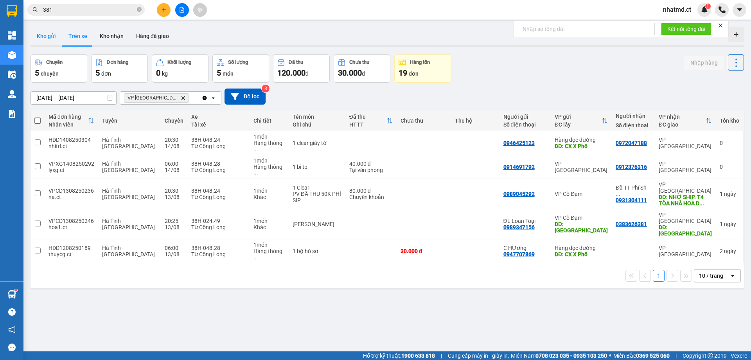
click at [49, 36] on button "Kho gửi" at bounding box center [47, 36] width 32 height 19
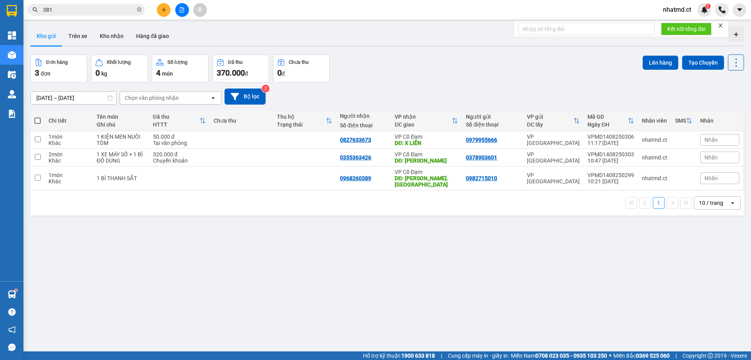
click at [163, 10] on icon "plus" at bounding box center [163, 9] width 5 height 5
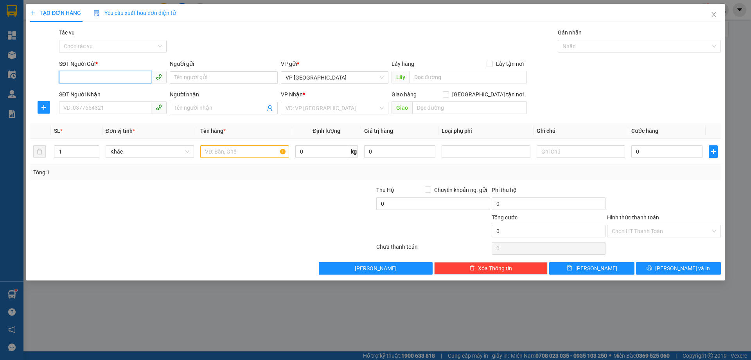
click at [103, 75] on input "SĐT Người Gửi *" at bounding box center [105, 77] width 92 height 13
type input "0985892762"
click at [120, 99] on div "0985892762" at bounding box center [113, 93] width 108 height 13
type input "0966697396"
type input "ĐL HƯƠNG BÉ"
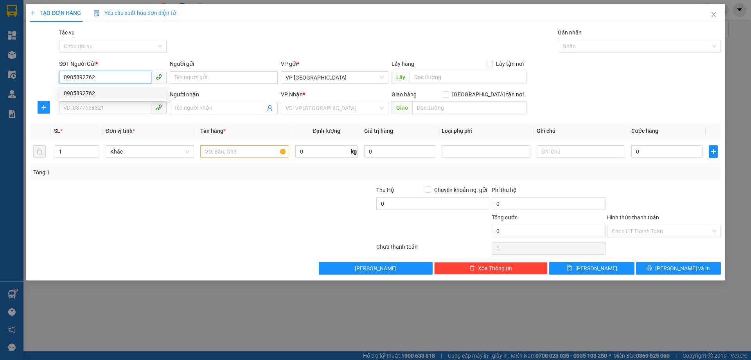
type input "XUÂN AN"
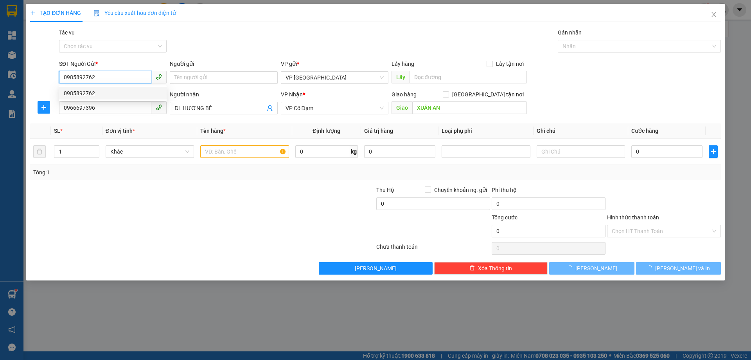
type input "100.000"
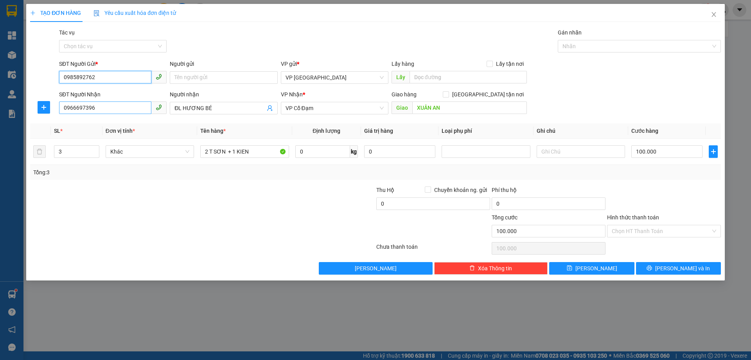
type input "0985892762"
click at [120, 103] on input "0966697396" at bounding box center [105, 107] width 92 height 13
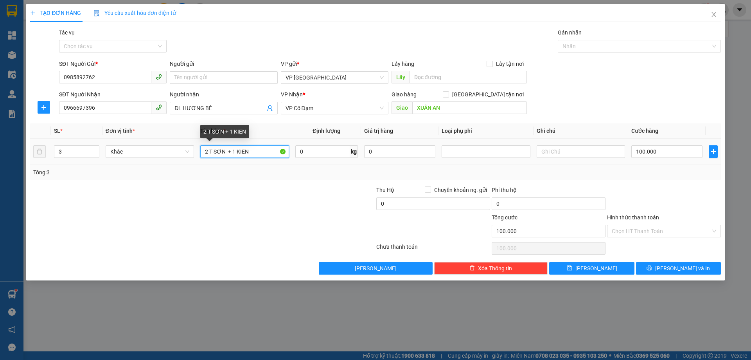
drag, startPoint x: 260, startPoint y: 151, endPoint x: 197, endPoint y: 157, distance: 63.2
click at [197, 157] on tr "3 Khác 2 T SƠN + 1 KIEN 0 kg 0 100.000" at bounding box center [375, 152] width 691 height 26
type input "1 HỘP SƠN NHỎ"
click at [96, 156] on span "Decrease Value" at bounding box center [94, 153] width 9 height 7
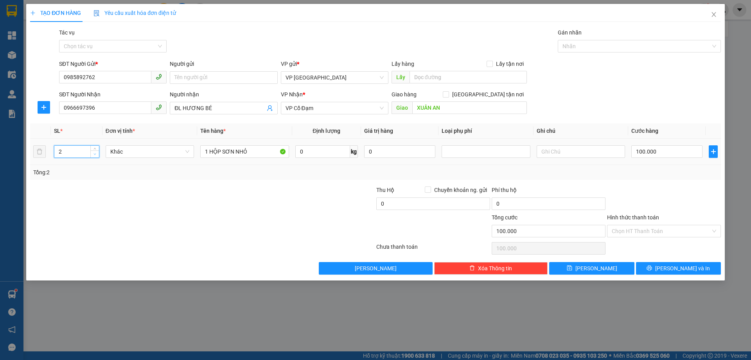
type input "1"
click at [645, 155] on input "100.000" at bounding box center [667, 151] width 71 height 13
type input "0"
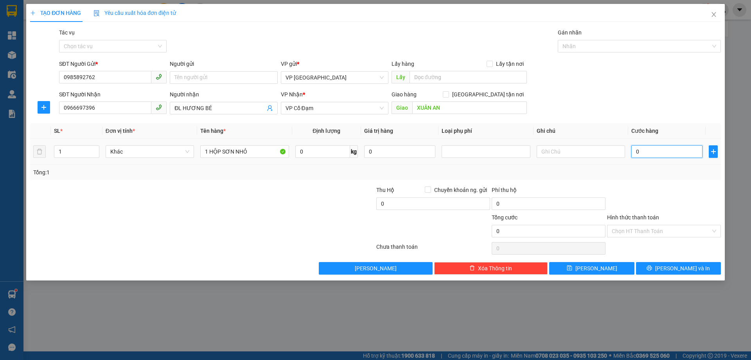
type input "3"
type input "03"
type input "30"
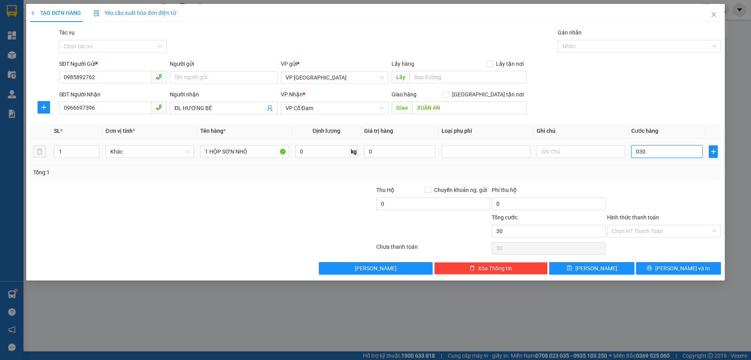
type input "030"
click at [656, 173] on div "Tổng: 1" at bounding box center [375, 172] width 685 height 9
type input "30.000"
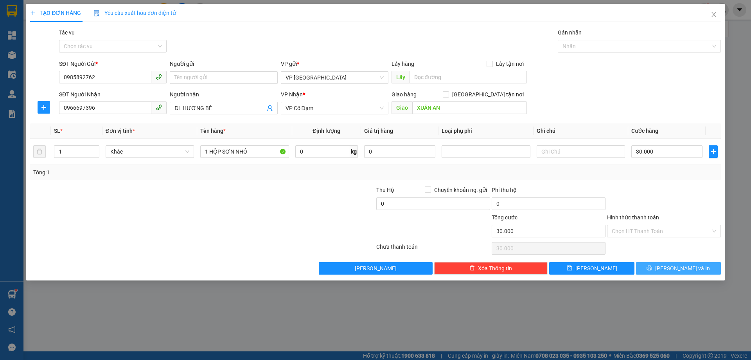
click at [682, 272] on button "[PERSON_NAME] và In" at bounding box center [678, 268] width 85 height 13
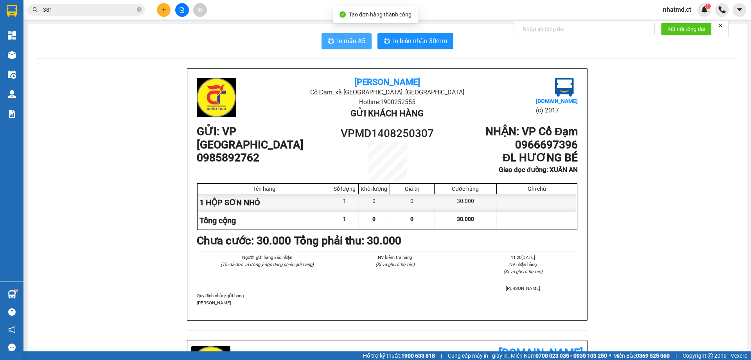
click at [352, 43] on span "In mẫu A5" at bounding box center [351, 41] width 28 height 10
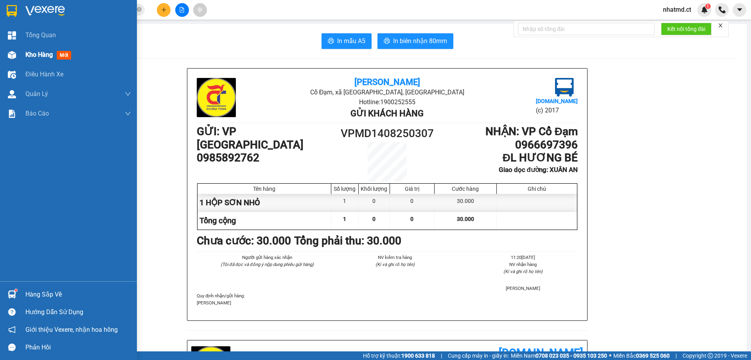
click at [27, 54] on span "Kho hàng" at bounding box center [38, 54] width 27 height 7
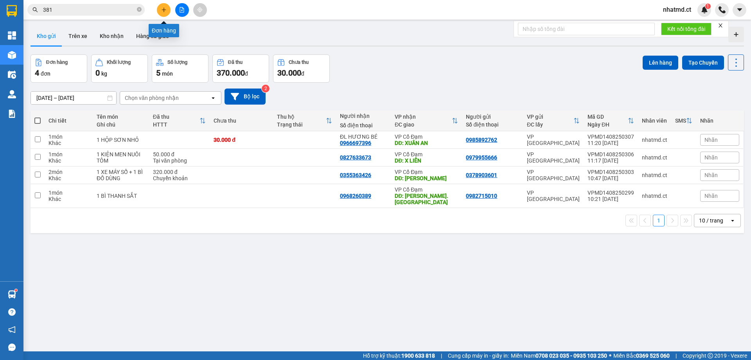
click at [166, 8] on icon "plus" at bounding box center [163, 9] width 5 height 5
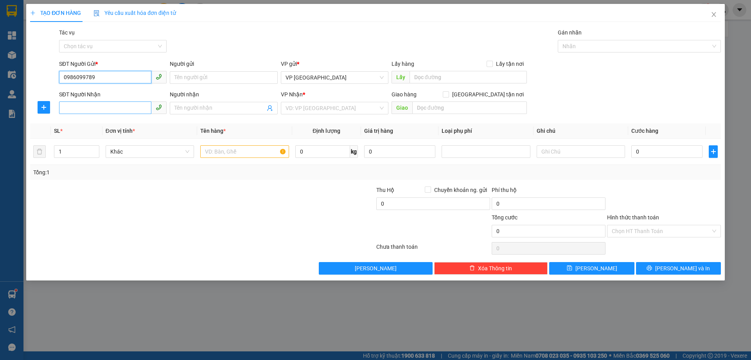
type input "0986099789"
click at [130, 107] on input "SĐT Người Nhận" at bounding box center [105, 107] width 92 height 13
click at [115, 81] on input "0986099789" at bounding box center [105, 77] width 92 height 13
click at [113, 104] on input "SĐT Người Nhận" at bounding box center [105, 107] width 92 height 13
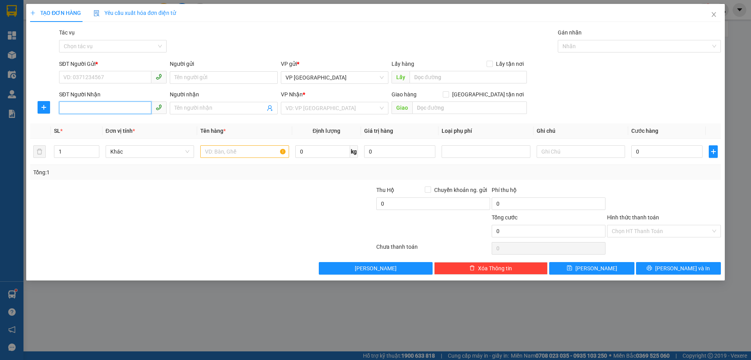
paste input "0986099789"
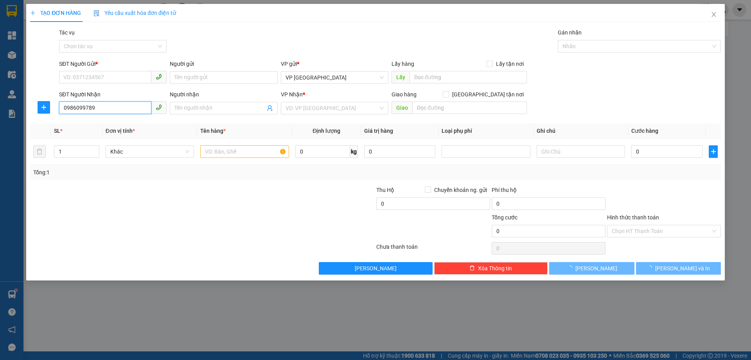
click at [112, 113] on input "0986099789" at bounding box center [105, 107] width 92 height 13
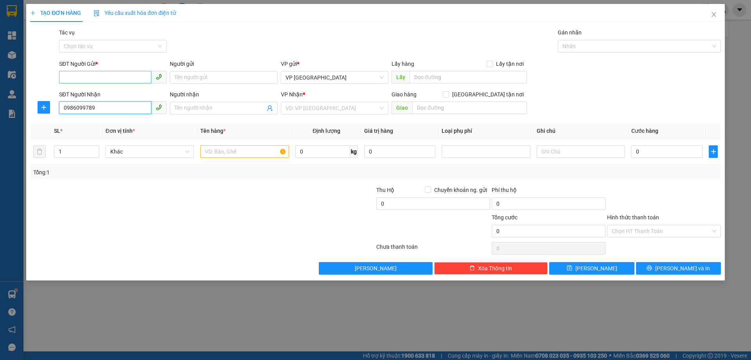
type input "0986099789"
click at [108, 72] on input "SĐT Người Gửi *" at bounding box center [105, 77] width 92 height 13
type input "0985167536"
click at [334, 113] on input "search" at bounding box center [332, 108] width 93 height 12
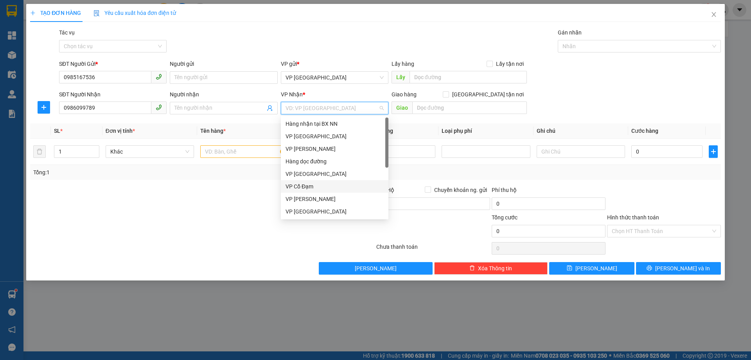
click at [315, 187] on div "VP Cổ Đạm" at bounding box center [335, 186] width 98 height 9
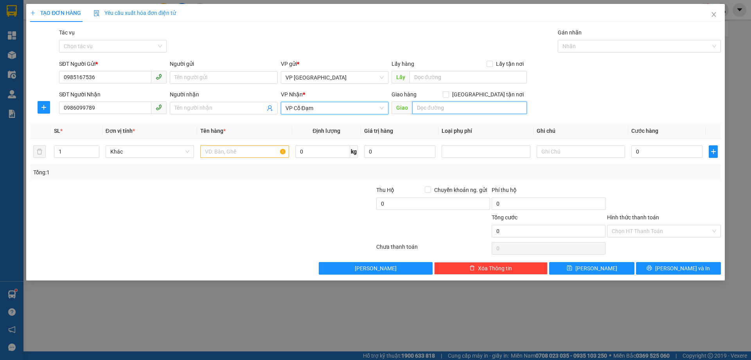
click at [434, 109] on input "text" at bounding box center [469, 107] width 115 height 13
click at [417, 107] on input "[PERSON_NAME]" at bounding box center [469, 107] width 115 height 13
type input "HOA TIÊN - [PERSON_NAME]"
click at [228, 150] on input "text" at bounding box center [244, 151] width 88 height 13
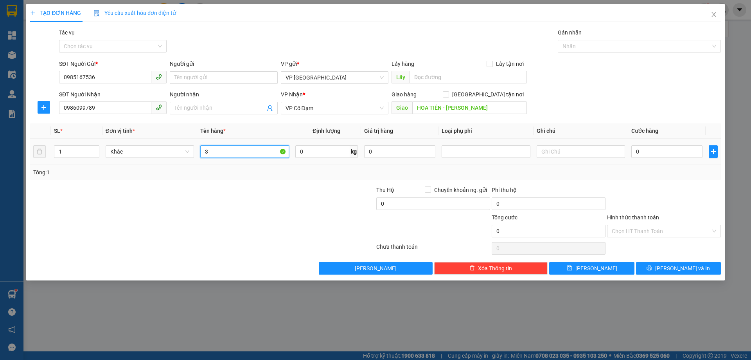
type input "3"
click at [668, 153] on input "0" at bounding box center [667, 151] width 71 height 13
click at [614, 87] on form "SĐT Người Gửi * 0985167536 Người gửi Tên người gửi VP gửi * VP Mỹ Đình Lấy hàng…" at bounding box center [375, 88] width 691 height 58
click at [94, 149] on icon "up" at bounding box center [95, 149] width 3 height 3
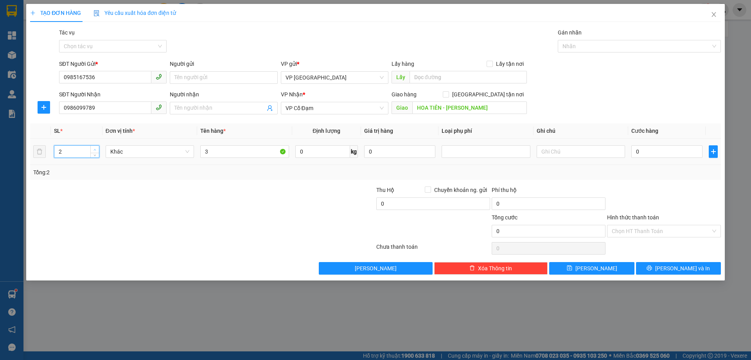
type input "3"
click at [94, 149] on icon "up" at bounding box center [95, 149] width 3 height 3
click at [257, 155] on input "3" at bounding box center [244, 151] width 88 height 13
type input "3 KIỆN MÁY LỌC NƯỚC"
click at [280, 185] on div at bounding box center [317, 198] width 115 height 27
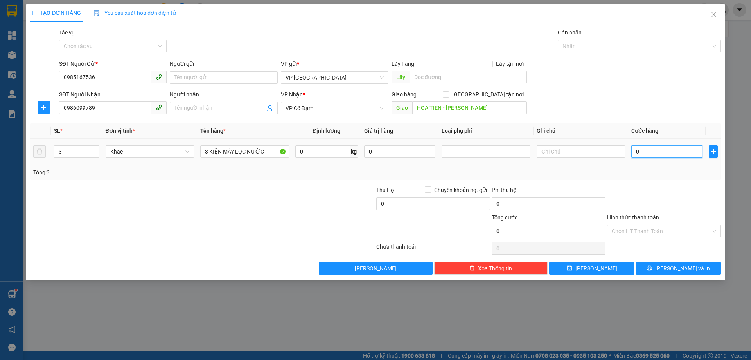
click at [664, 153] on input "0" at bounding box center [667, 151] width 71 height 13
click at [652, 268] on button "[PERSON_NAME] và In" at bounding box center [678, 268] width 85 height 13
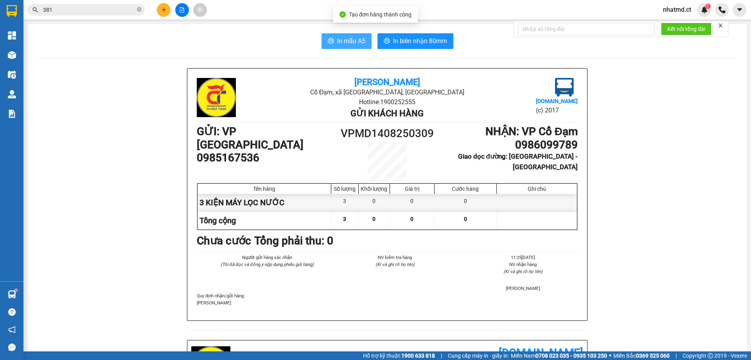
drag, startPoint x: 345, startPoint y: 52, endPoint x: 351, endPoint y: 41, distance: 12.8
click at [351, 41] on span "In mẫu A5" at bounding box center [351, 41] width 28 height 10
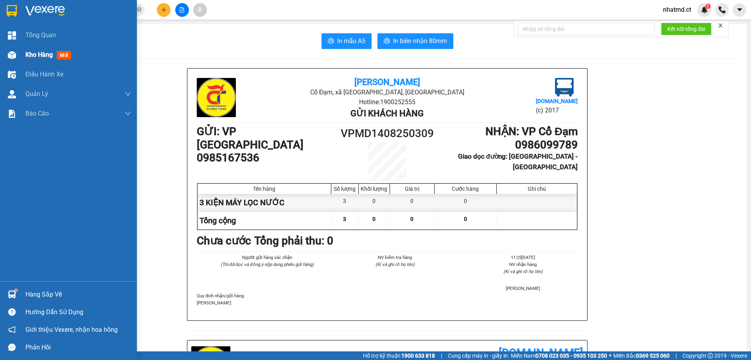
click at [27, 52] on span "Kho hàng" at bounding box center [38, 54] width 27 height 7
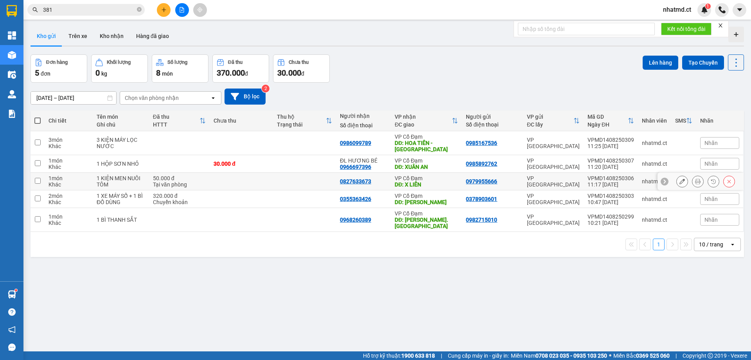
click at [101, 182] on div "1 KIỆN MEN NUÔI TÔM" at bounding box center [121, 181] width 49 height 13
checkbox input "true"
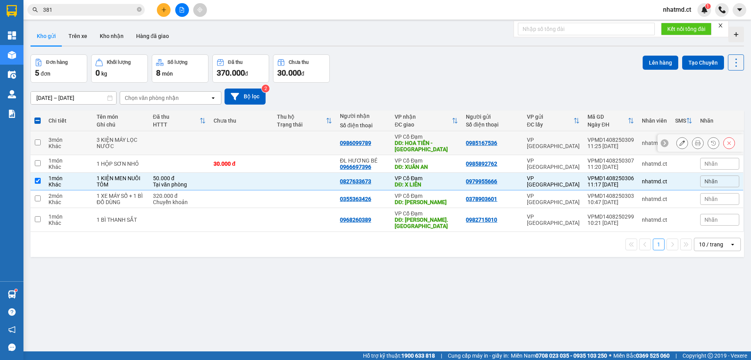
click at [114, 144] on div "3 KIỆN MÁY LỌC NƯỚC" at bounding box center [121, 143] width 49 height 13
checkbox input "true"
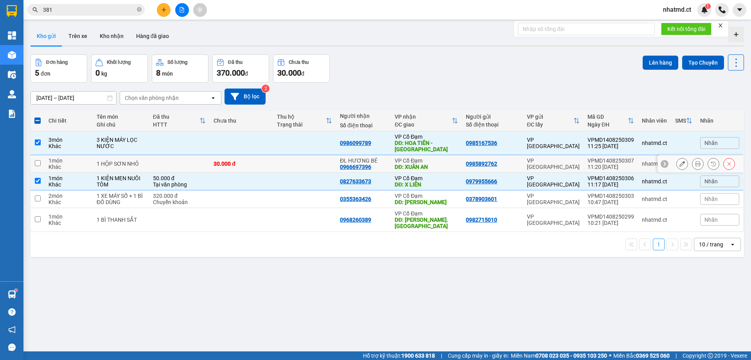
click at [113, 155] on td "1 HỘP SƠN NHỎ" at bounding box center [121, 164] width 56 height 18
checkbox input "true"
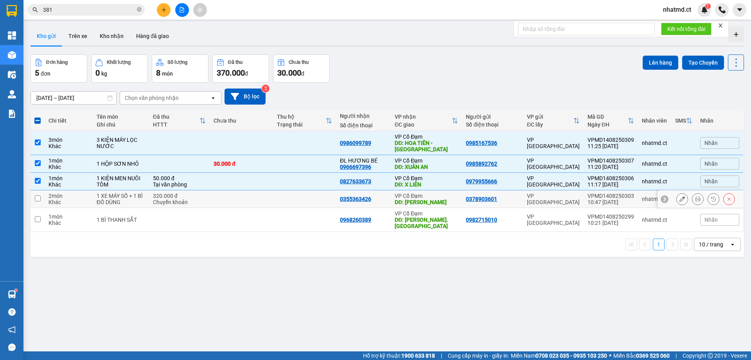
click at [115, 221] on div "1 BÌ THANH SẮT" at bounding box center [121, 219] width 49 height 6
checkbox input "true"
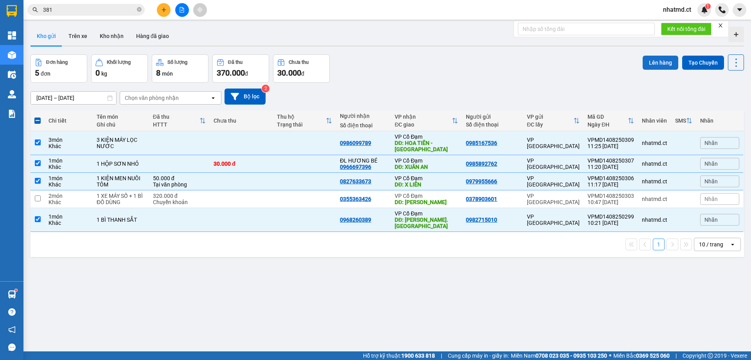
click at [660, 68] on button "Lên hàng" at bounding box center [661, 63] width 36 height 14
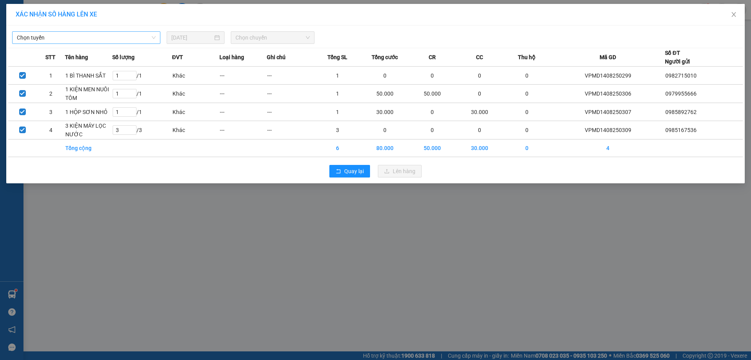
click at [49, 38] on span "Chọn tuyến" at bounding box center [86, 38] width 139 height 12
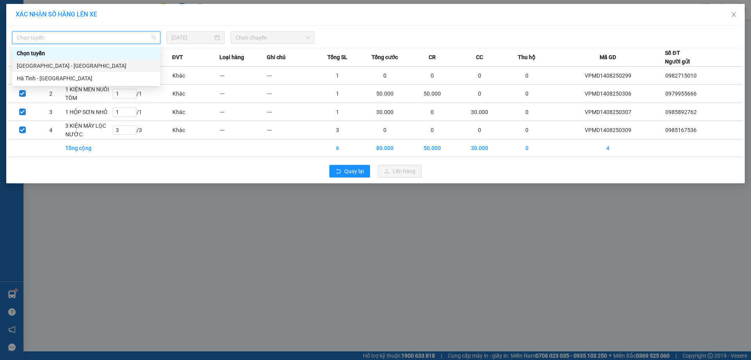
click at [45, 63] on div "[GEOGRAPHIC_DATA] - [GEOGRAPHIC_DATA]" at bounding box center [86, 65] width 139 height 9
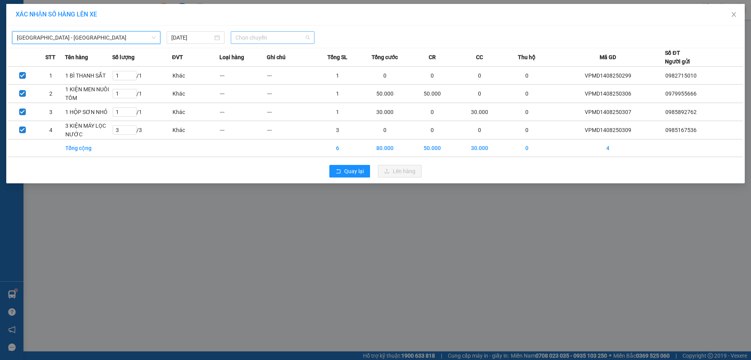
click at [262, 36] on span "Chọn chuyến" at bounding box center [273, 38] width 74 height 12
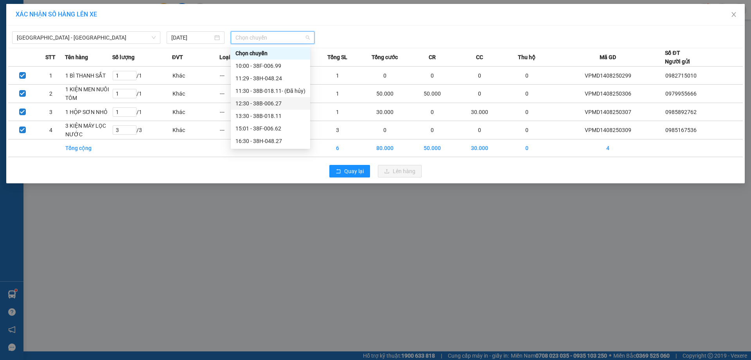
click at [279, 103] on div "12:30 - 38B-006.27" at bounding box center [271, 103] width 70 height 9
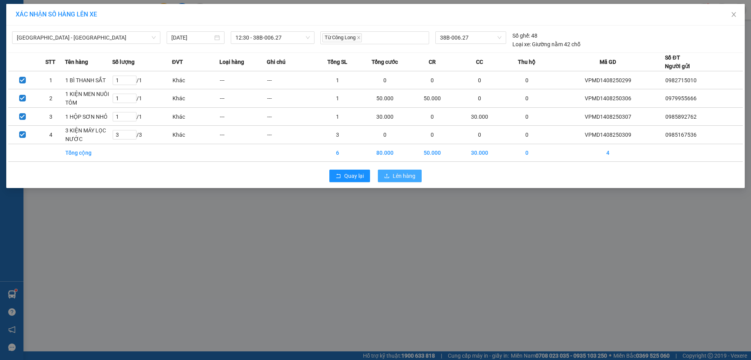
click at [412, 175] on span "Lên hàng" at bounding box center [404, 175] width 23 height 9
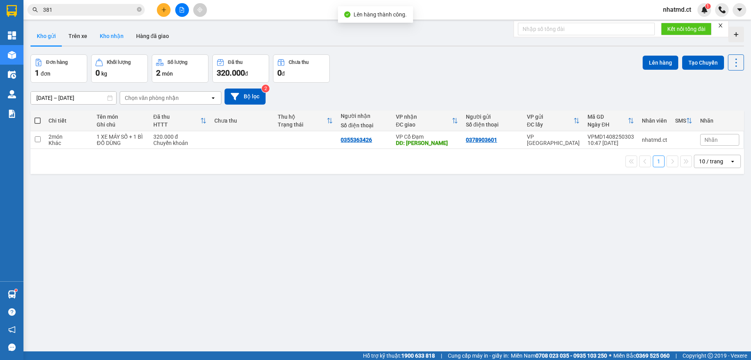
click at [115, 31] on button "Kho nhận" at bounding box center [112, 36] width 36 height 19
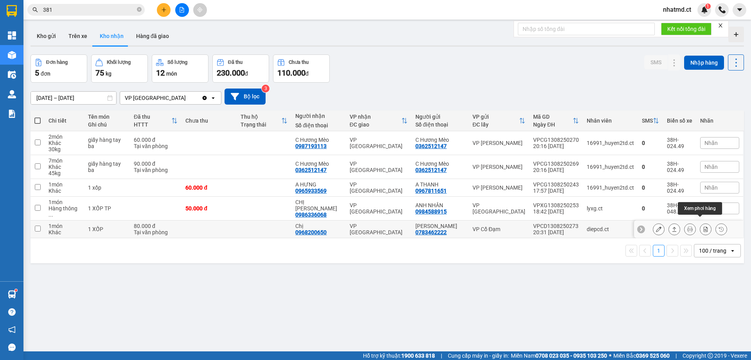
click at [704, 226] on icon at bounding box center [706, 228] width 4 height 5
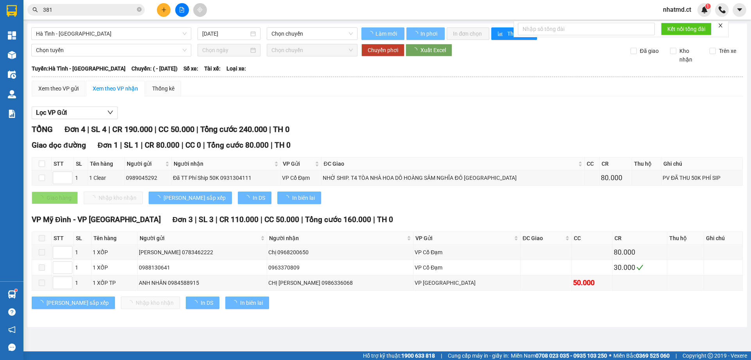
type input "[DATE]"
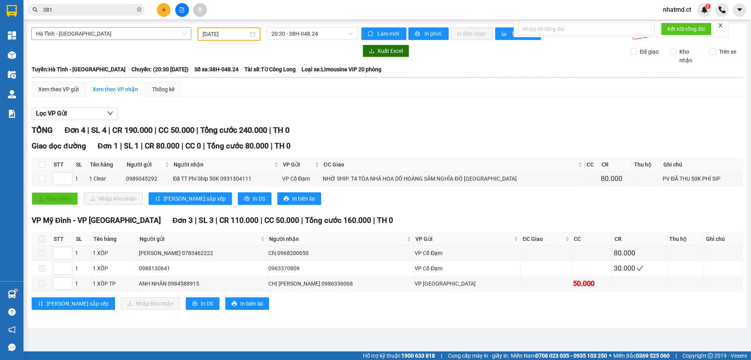
click at [126, 35] on span "Hà Tĩnh - [GEOGRAPHIC_DATA]" at bounding box center [111, 34] width 151 height 12
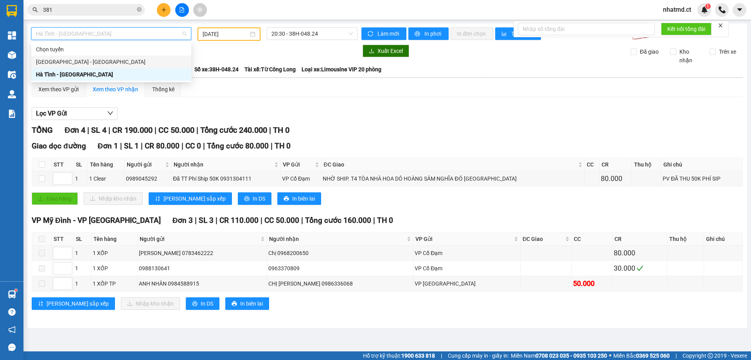
click at [110, 61] on div "[GEOGRAPHIC_DATA] - [GEOGRAPHIC_DATA]" at bounding box center [111, 62] width 151 height 9
type input "[DATE]"
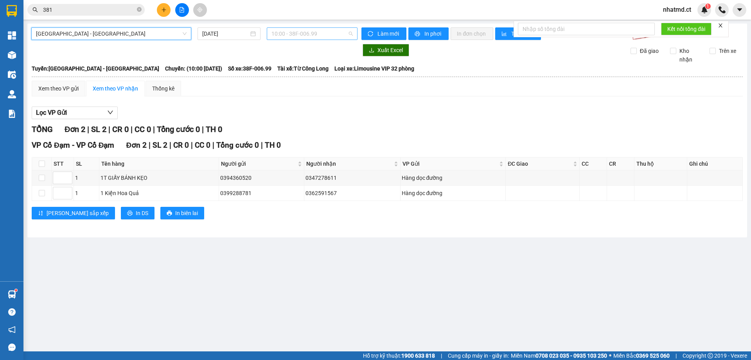
click at [295, 33] on span "10:00 - 38F-006.99" at bounding box center [312, 34] width 81 height 12
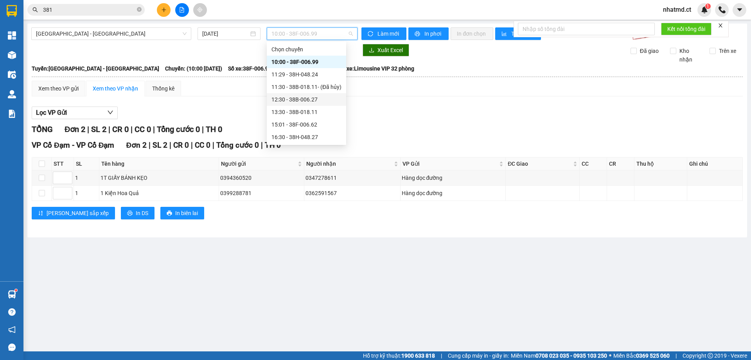
click at [306, 98] on div "12:30 - 38B-006.27" at bounding box center [307, 99] width 70 height 9
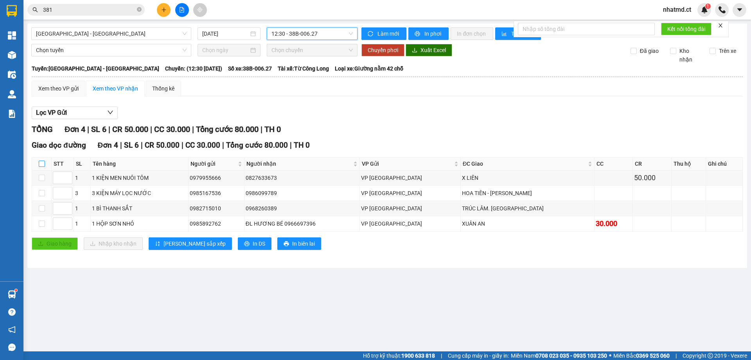
click at [43, 162] on input "checkbox" at bounding box center [42, 163] width 6 height 6
checkbox input "true"
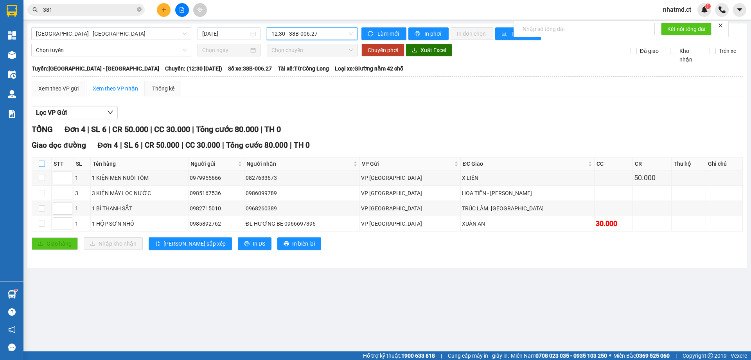
checkbox input "true"
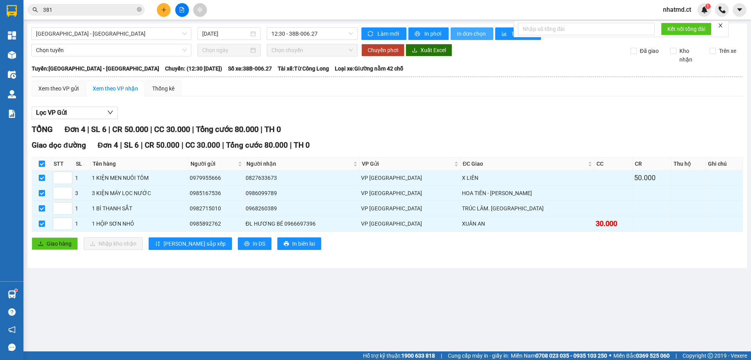
click at [467, 33] on span "In đơn chọn" at bounding box center [472, 33] width 30 height 9
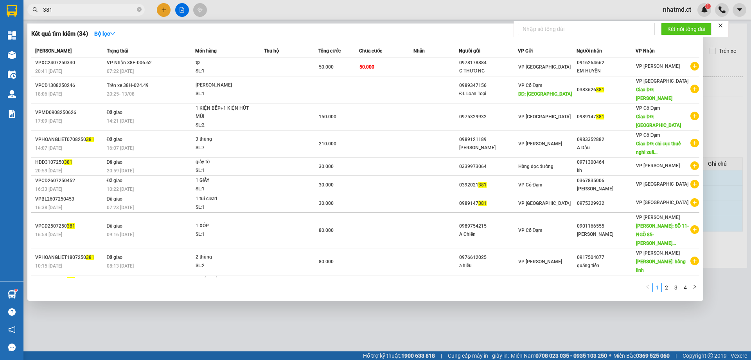
click at [113, 8] on input "381" at bounding box center [89, 9] width 92 height 9
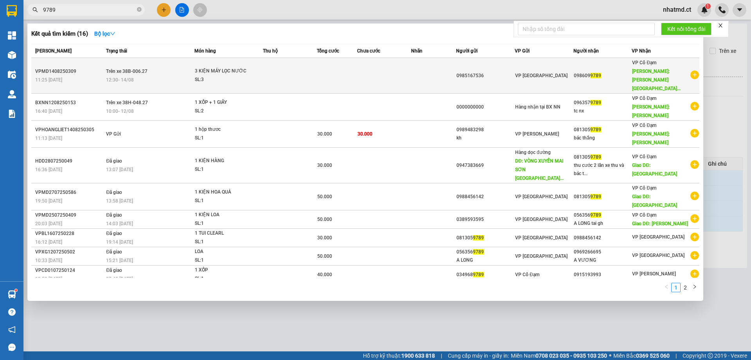
type input "9789"
click at [127, 69] on span "Trên xe 38B-006.27" at bounding box center [126, 70] width 41 height 5
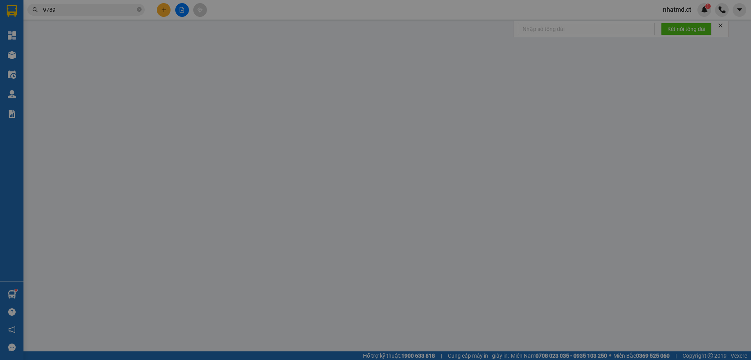
type input "0985167536"
type input "0986099789"
type input "HOA TIÊN - [PERSON_NAME]"
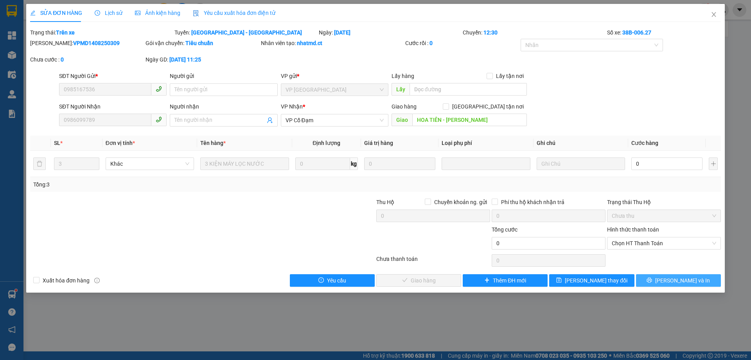
click at [693, 284] on span "[PERSON_NAME] và In" at bounding box center [682, 280] width 55 height 9
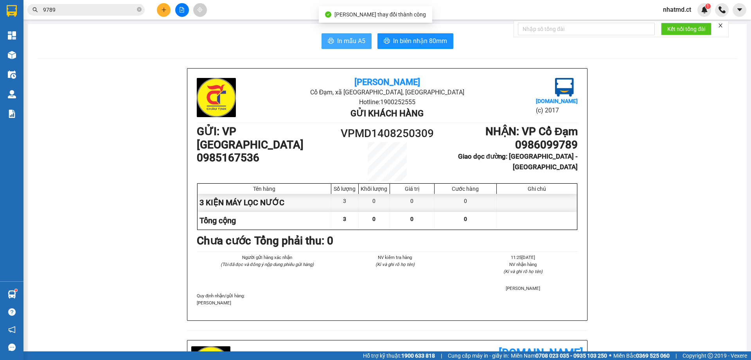
click at [337, 39] on span "In mẫu A5" at bounding box center [351, 41] width 28 height 10
